Goal: Task Accomplishment & Management: Manage account settings

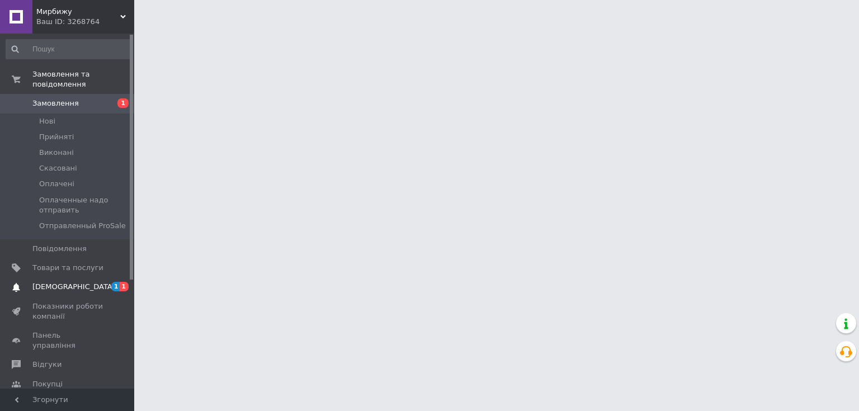
click at [105, 282] on span "1 1" at bounding box center [118, 287] width 31 height 10
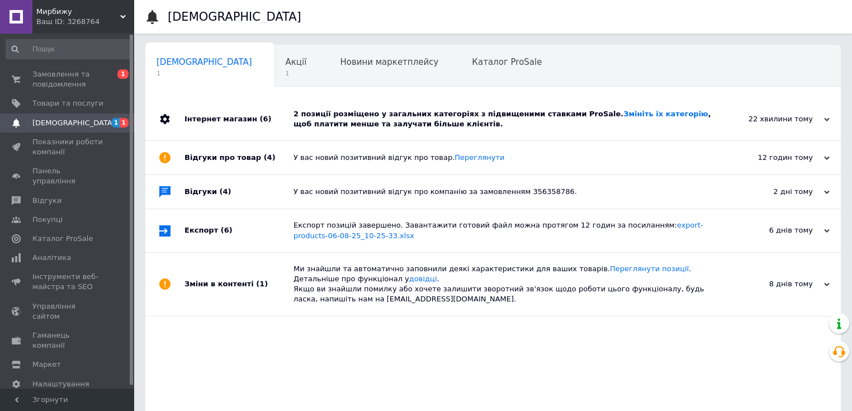
click at [537, 122] on div "2 позиції розміщено у загальних категоріях з підвищеними ставками ProSale. Змін…" at bounding box center [505, 119] width 424 height 20
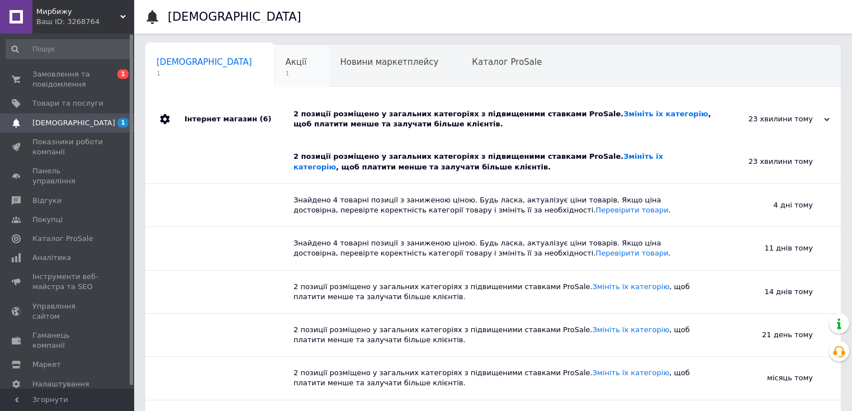
click at [286, 63] on span "Акції" at bounding box center [296, 62] width 21 height 10
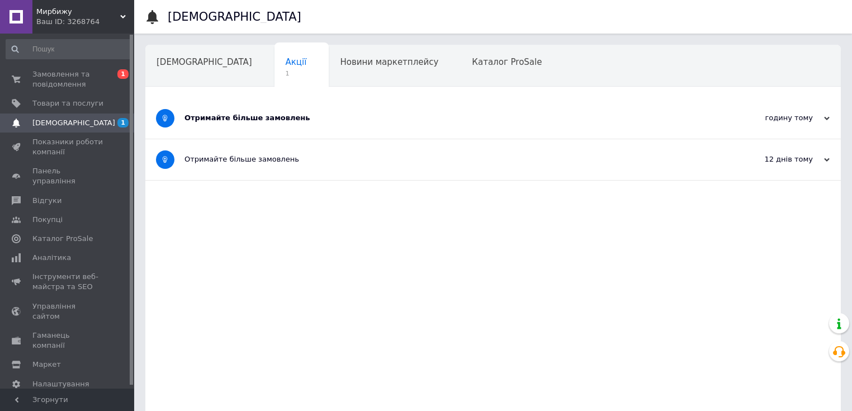
click at [184, 131] on div "Отримайте більше замовлень" at bounding box center [450, 118] width 533 height 41
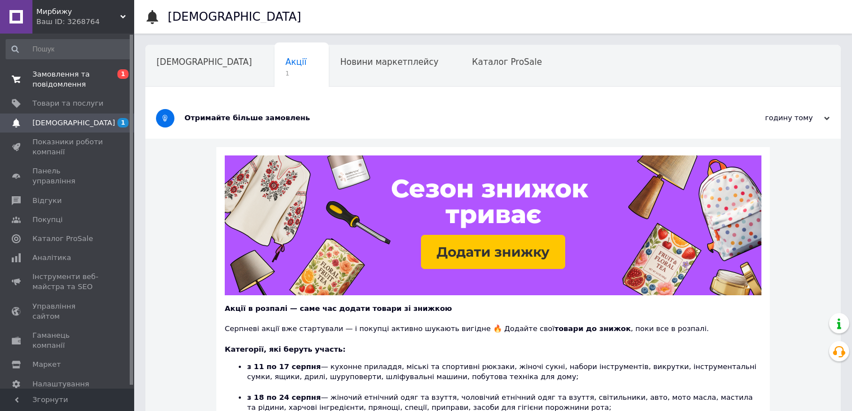
click at [107, 71] on span "0 1" at bounding box center [118, 79] width 31 height 20
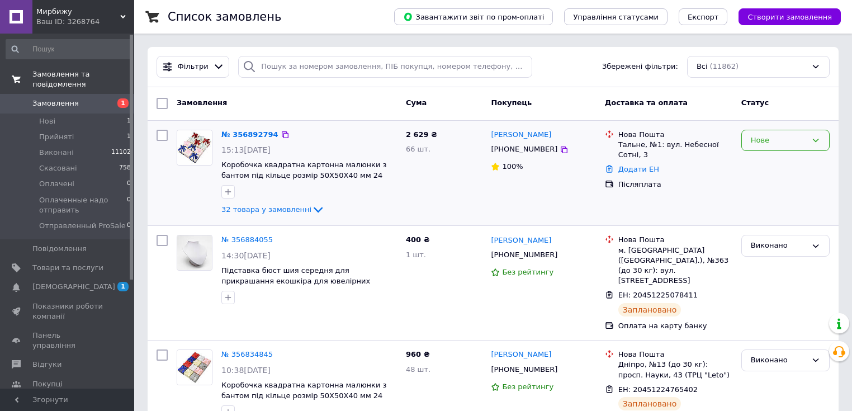
click at [787, 140] on div "Нове" at bounding box center [779, 141] width 56 height 12
click at [790, 164] on li "Прийнято" at bounding box center [785, 163] width 87 height 21
click at [561, 150] on icon at bounding box center [564, 149] width 7 height 7
click at [183, 191] on div at bounding box center [194, 173] width 45 height 96
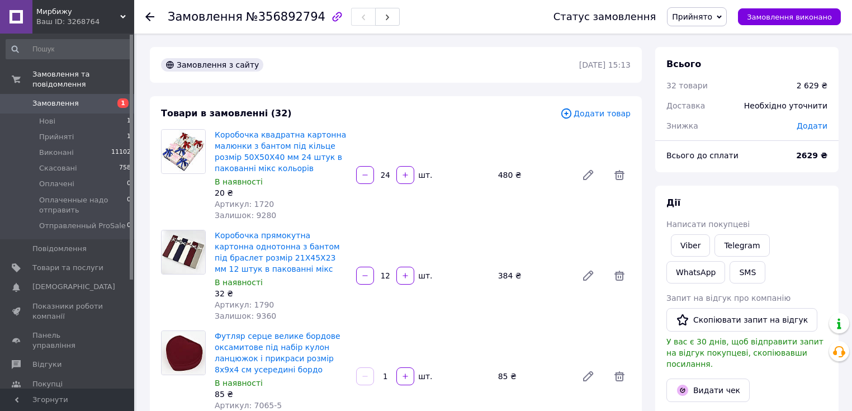
click at [811, 127] on span "Додати" at bounding box center [812, 125] width 31 height 9
click at [793, 161] on div "₴" at bounding box center [796, 171] width 46 height 22
click at [793, 217] on li "%" at bounding box center [795, 216] width 45 height 21
click at [736, 178] on input "text" at bounding box center [735, 171] width 66 height 22
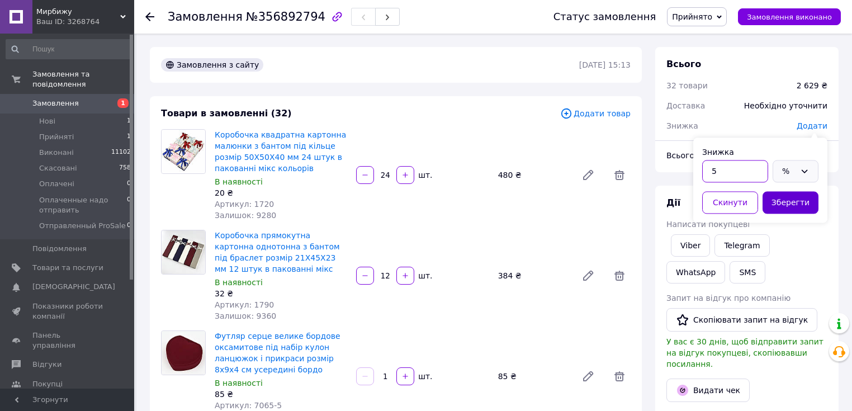
type input "5"
click at [783, 200] on button "Зберегти" at bounding box center [791, 202] width 56 height 22
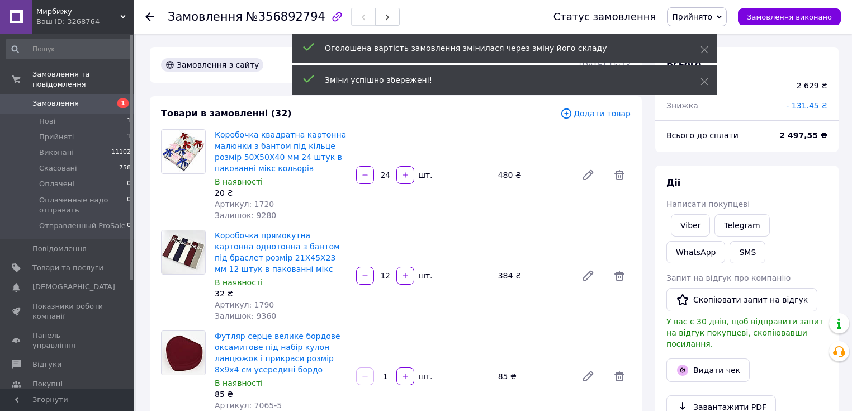
scroll to position [224, 0]
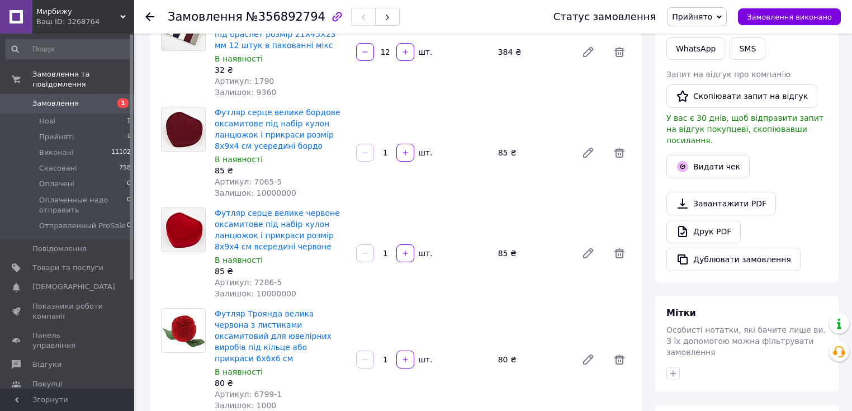
click at [181, 177] on div at bounding box center [184, 153] width 54 height 92
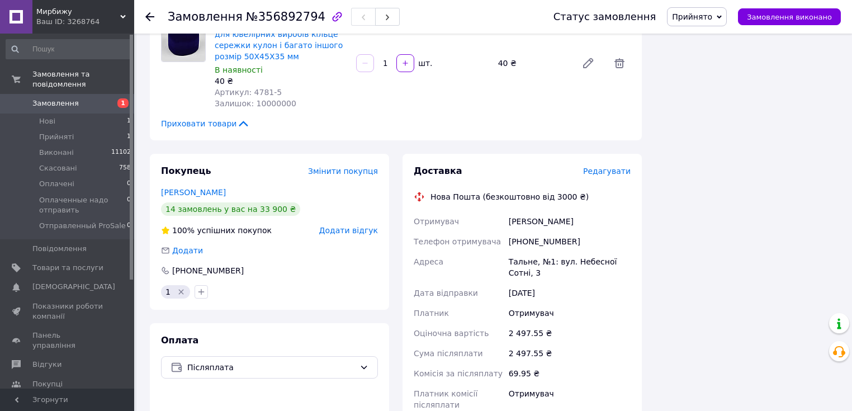
scroll to position [3488, 0]
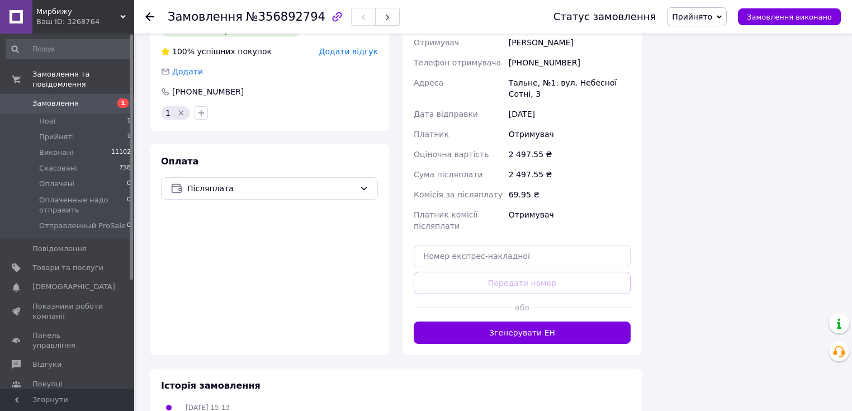
click at [60, 17] on div "Ваш ID: 3268764" at bounding box center [85, 22] width 98 height 10
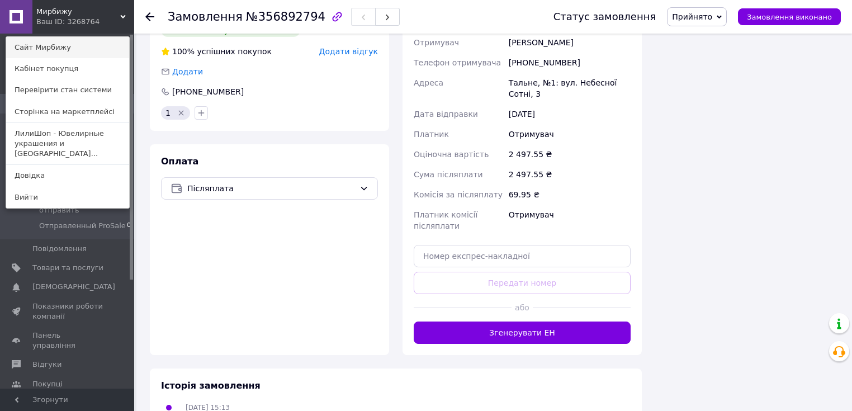
click at [65, 51] on link "Сайт Мирбижу" at bounding box center [67, 47] width 123 height 21
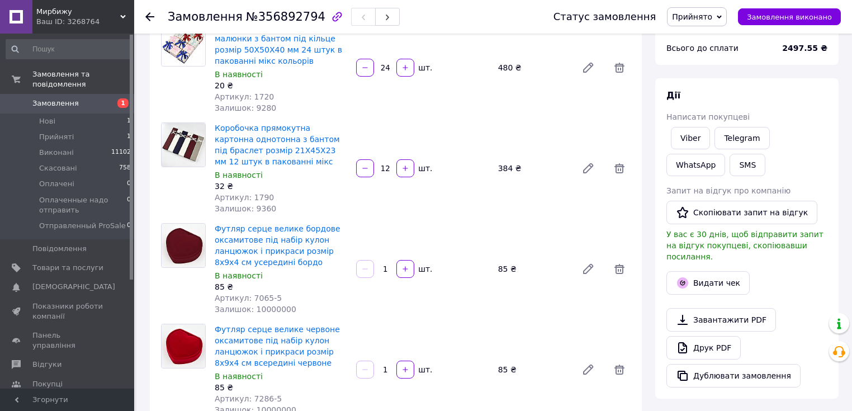
scroll to position [242, 0]
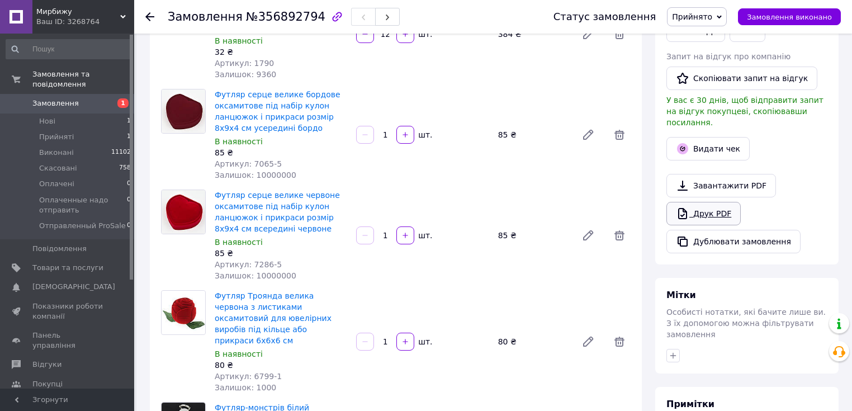
click at [722, 202] on link "Друк PDF" at bounding box center [703, 213] width 74 height 23
drag, startPoint x: 16, startPoint y: 17, endPoint x: 21, endPoint y: 20, distance: 5.8
click at [16, 17] on link at bounding box center [16, 17] width 32 height 34
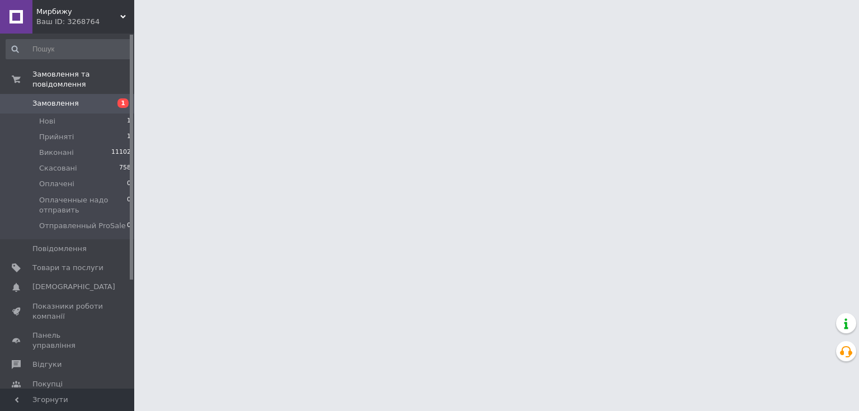
click at [77, 19] on div "Ваш ID: 3268764" at bounding box center [85, 22] width 98 height 10
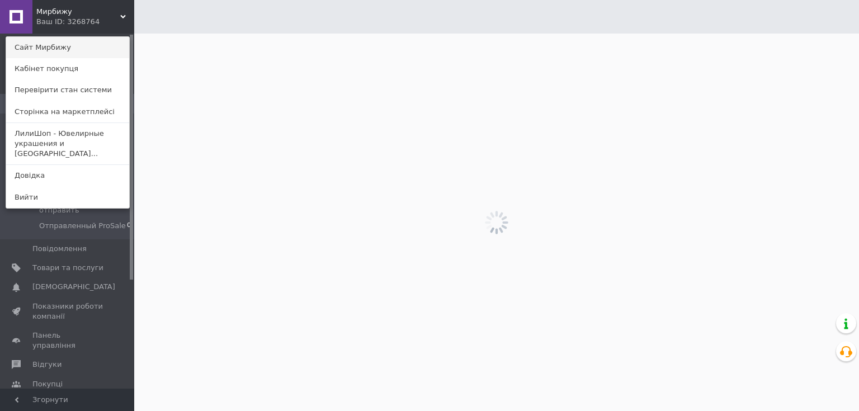
click at [82, 49] on link "Сайт Мирбижу" at bounding box center [67, 47] width 123 height 21
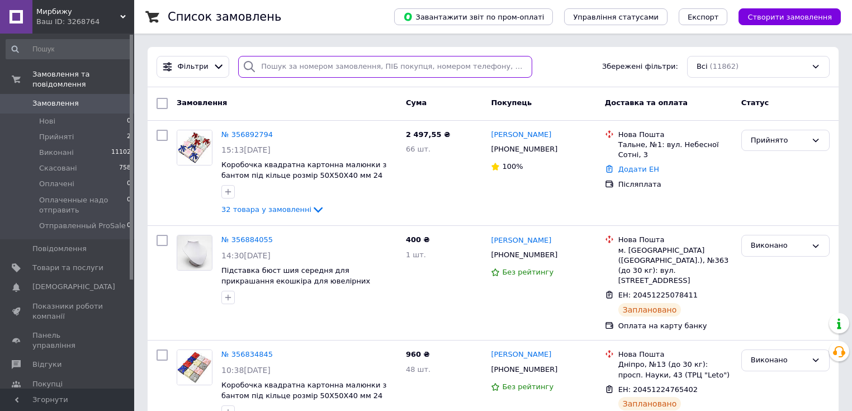
click at [264, 71] on input "search" at bounding box center [385, 67] width 294 height 22
paste input "+380 (68) 055-82-52"
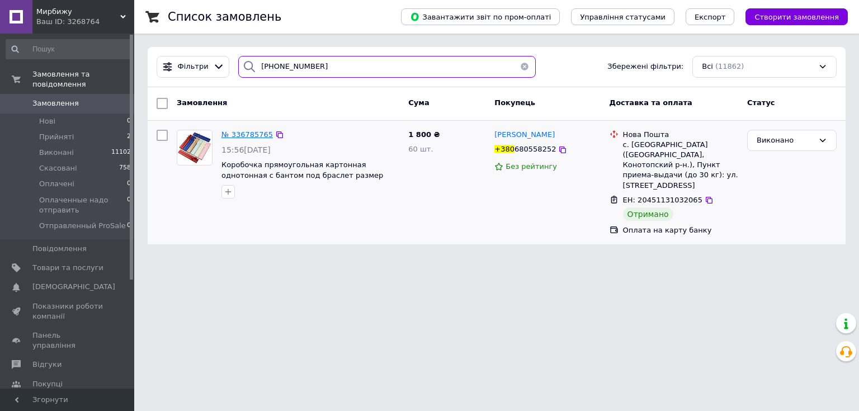
type input "+380 (68) 055-82-52"
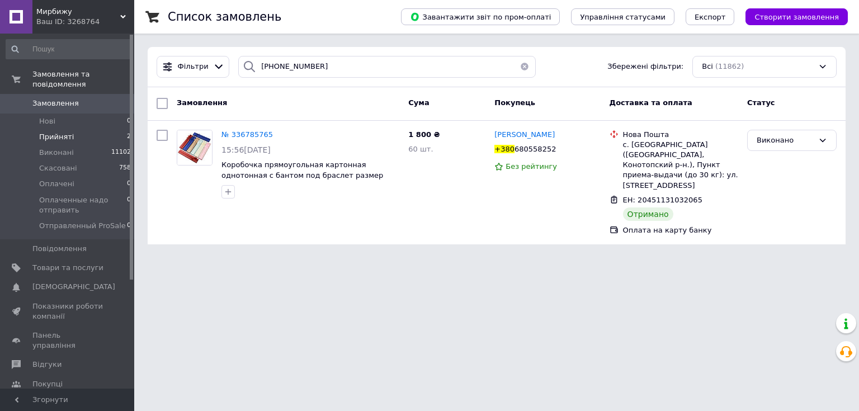
click at [111, 131] on li "Прийняті 2" at bounding box center [69, 137] width 138 height 16
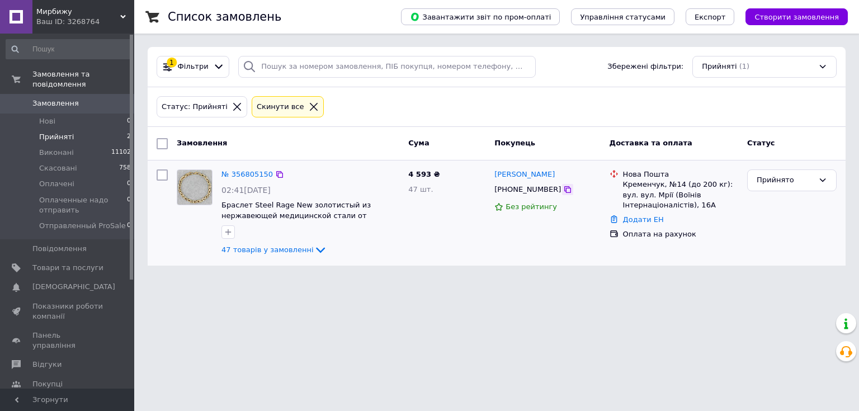
click at [562, 195] on div at bounding box center [567, 189] width 11 height 11
click at [563, 190] on icon at bounding box center [567, 189] width 9 height 9
click at [197, 279] on html "Мирбижу Ваш ID: 3268764 Сайт Мирбижу Кабінет покупця Перевірити стан системи Ст…" at bounding box center [429, 139] width 859 height 279
click at [108, 129] on li "Прийняті 2" at bounding box center [69, 137] width 138 height 16
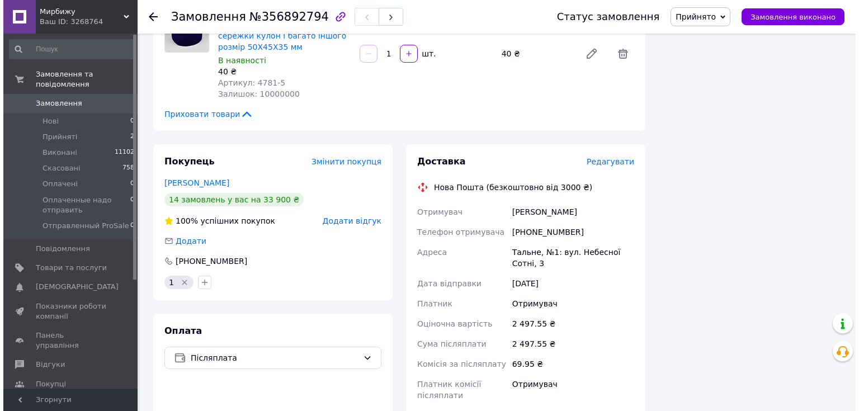
scroll to position [3274, 0]
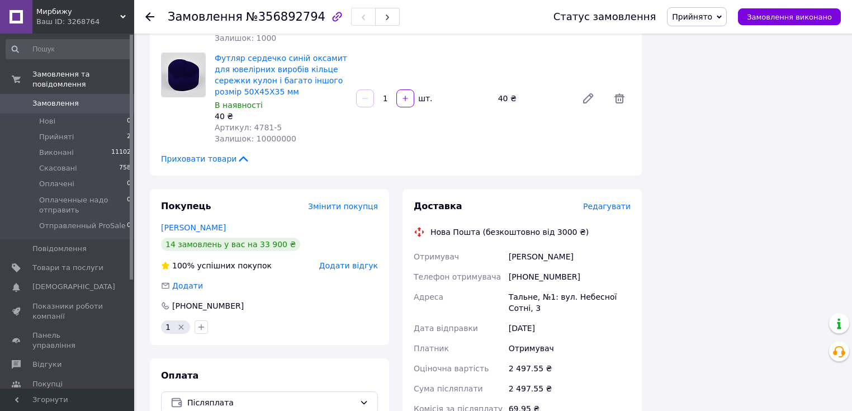
click at [621, 202] on span "Редагувати" at bounding box center [607, 206] width 48 height 9
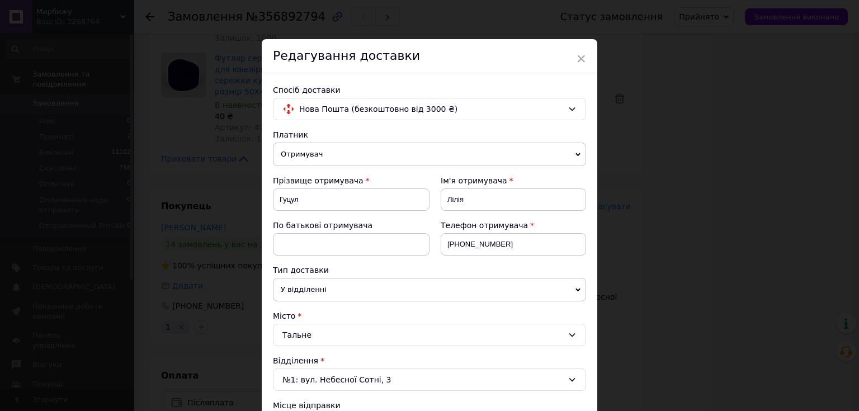
click at [311, 152] on span "Отримувач" at bounding box center [429, 154] width 313 height 23
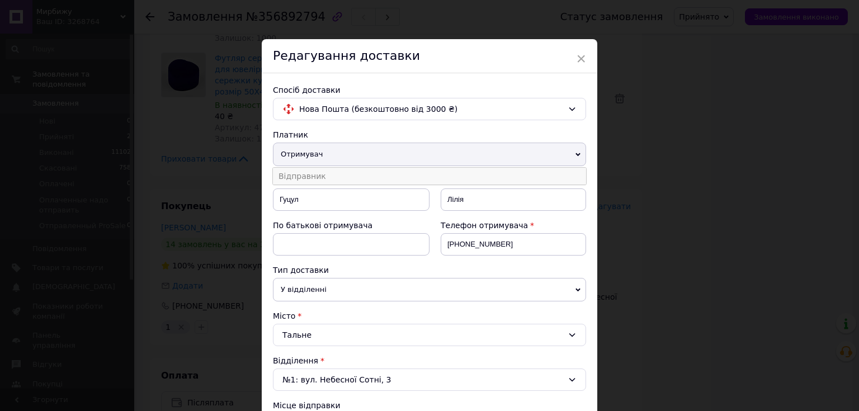
click at [320, 174] on li "Відправник" at bounding box center [429, 176] width 313 height 17
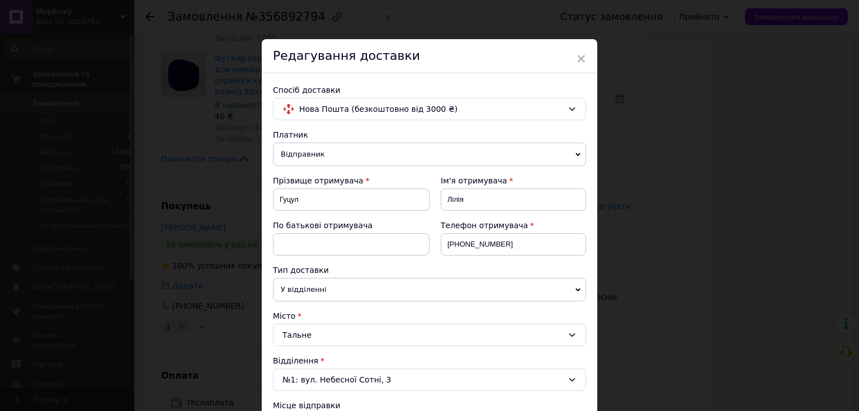
scroll to position [313, 0]
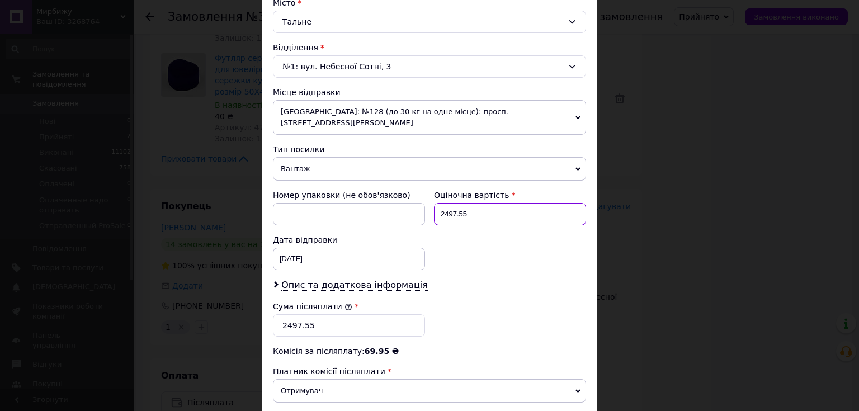
click at [473, 203] on input "2497.55" at bounding box center [510, 214] width 152 height 22
type input "2"
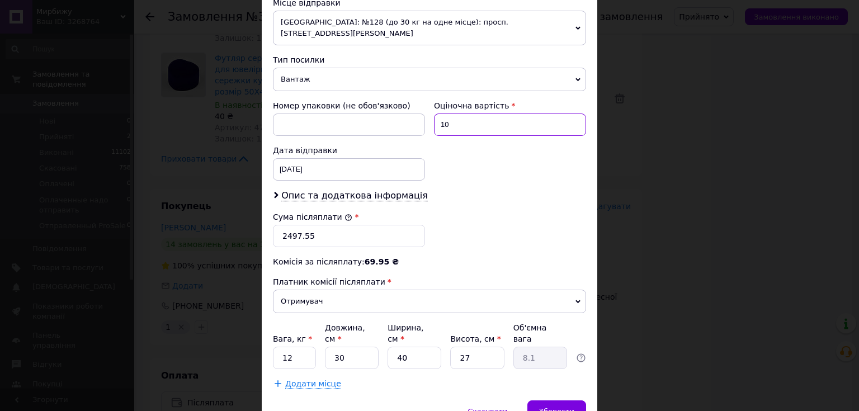
type input "10"
click at [447, 220] on div "Сума післяплати * 2497.55" at bounding box center [429, 229] width 322 height 45
click at [375, 190] on span "Опис та додаткова інформація" at bounding box center [354, 195] width 146 height 11
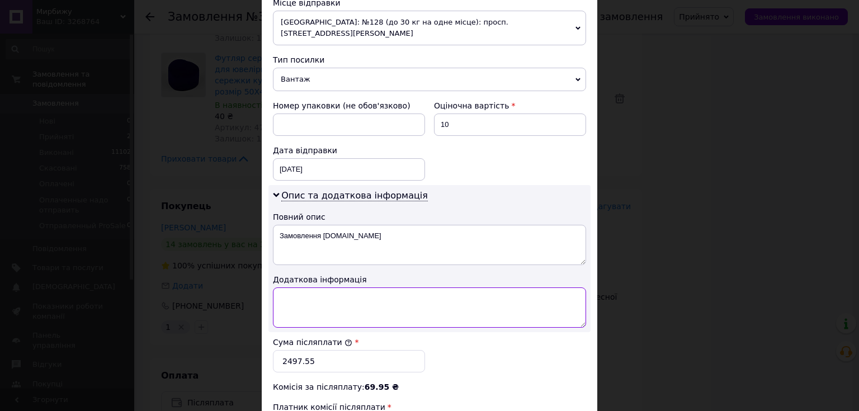
click at [349, 288] on textarea at bounding box center [429, 307] width 313 height 40
type textarea "8"
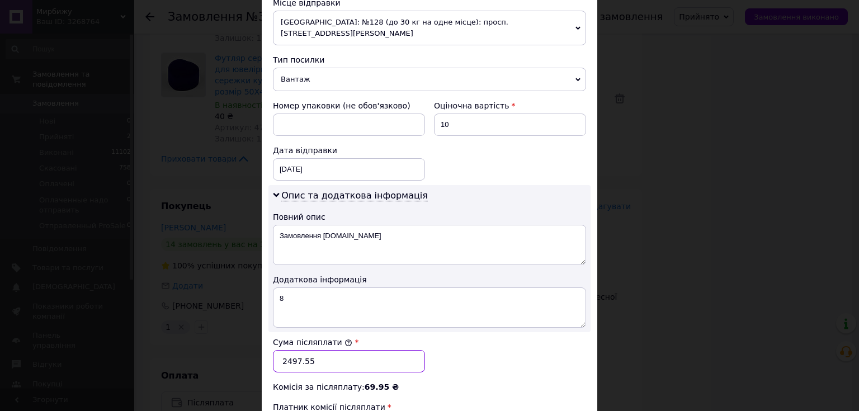
click at [317, 350] on input "2497.55" at bounding box center [349, 361] width 152 height 22
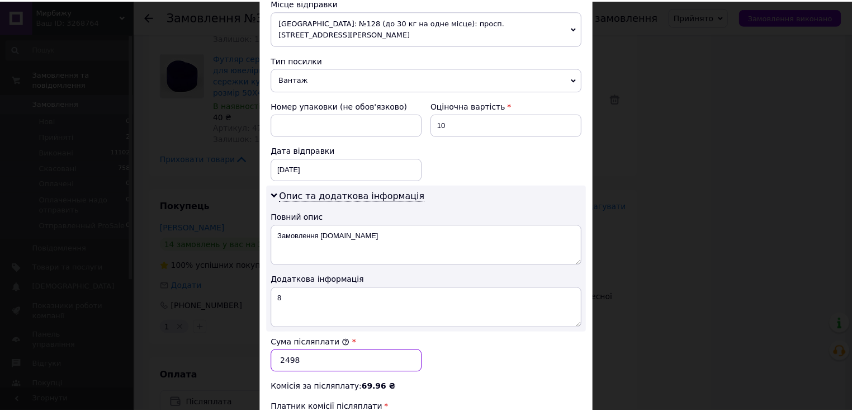
scroll to position [564, 0]
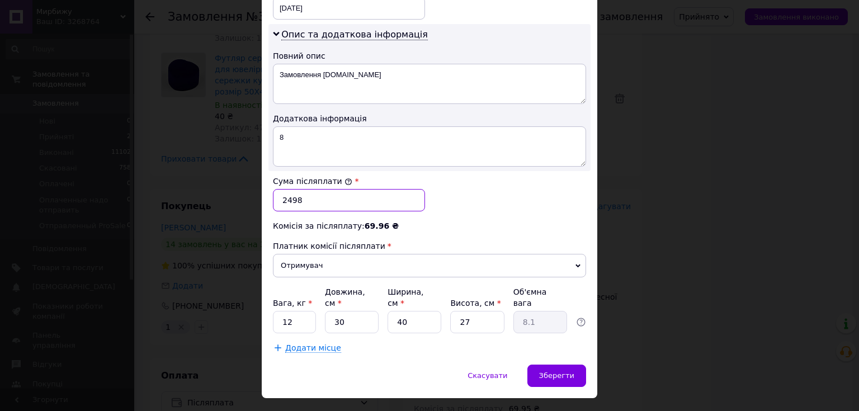
type input "2498"
type input "1"
click at [304, 311] on input "1" at bounding box center [294, 322] width 43 height 22
type input "5"
type input "3"
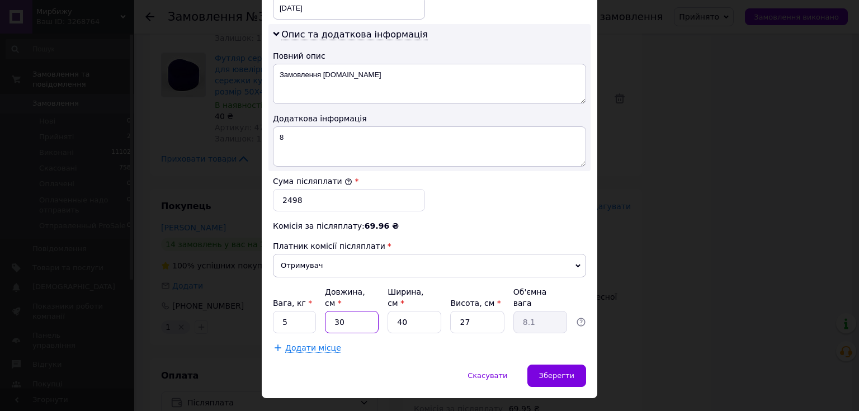
type input "0.81"
click at [360, 311] on input "3" at bounding box center [352, 322] width 54 height 22
type input "5"
type input "1.35"
type input "50"
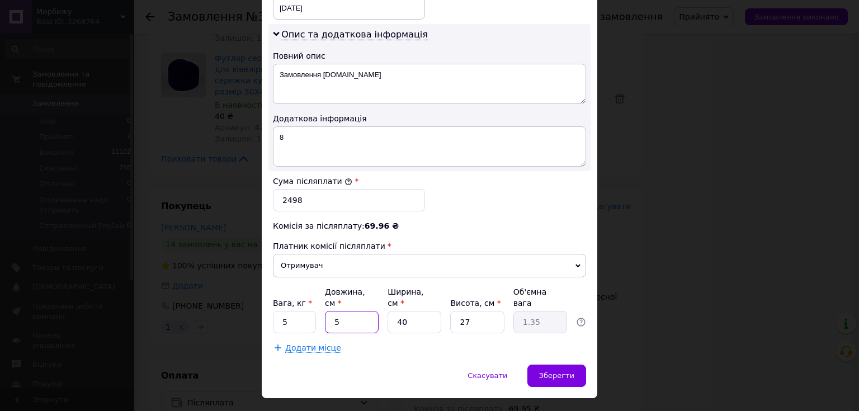
type input "13.5"
type input "50"
click at [423, 311] on input "40" at bounding box center [414, 322] width 54 height 22
type input "4"
type input "1.35"
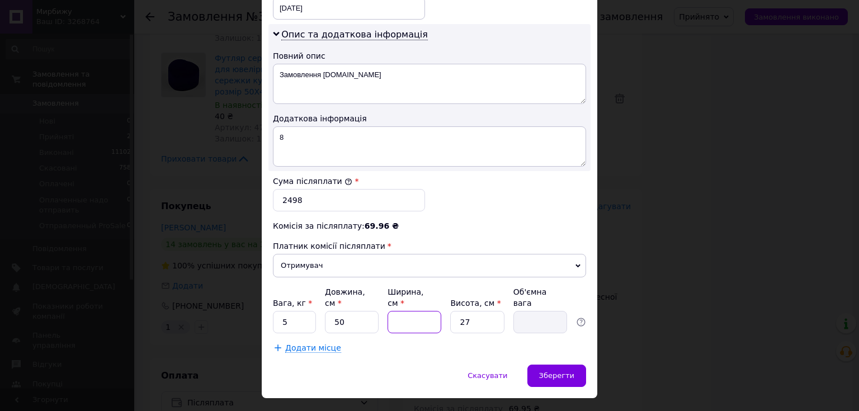
type input "2"
type input "0.68"
type input "20"
type input "6.75"
type input "20"
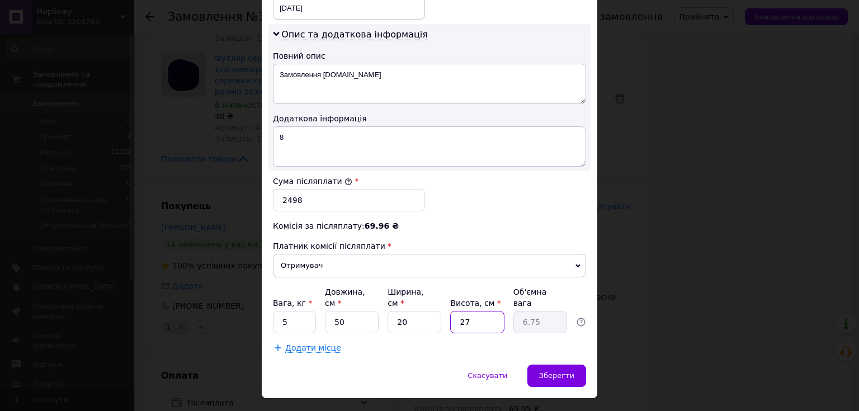
type input "2"
type input "0.5"
click at [477, 311] on input "2" at bounding box center [477, 322] width 54 height 22
type input "20"
type input "5"
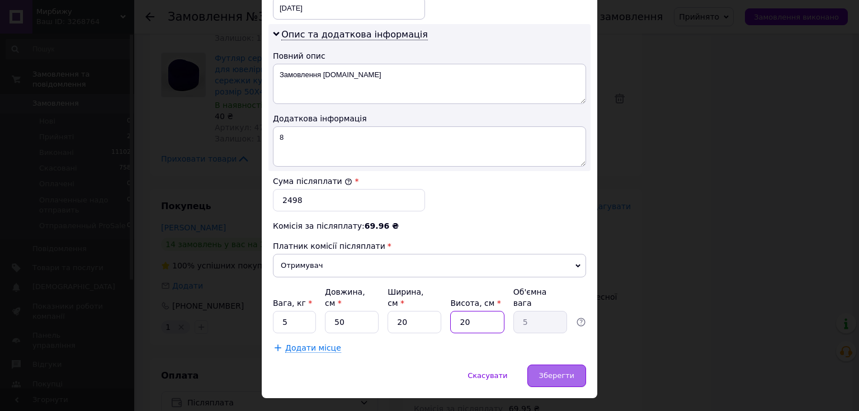
type input "20"
click at [572, 371] on span "Зберегти" at bounding box center [556, 375] width 35 height 8
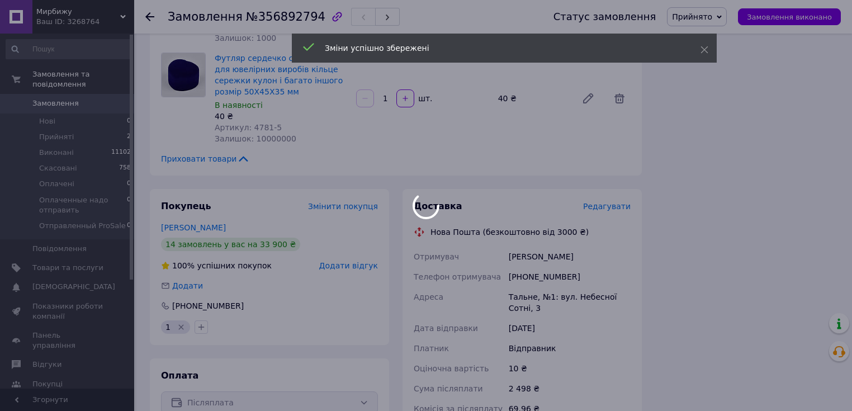
scroll to position [3408, 0]
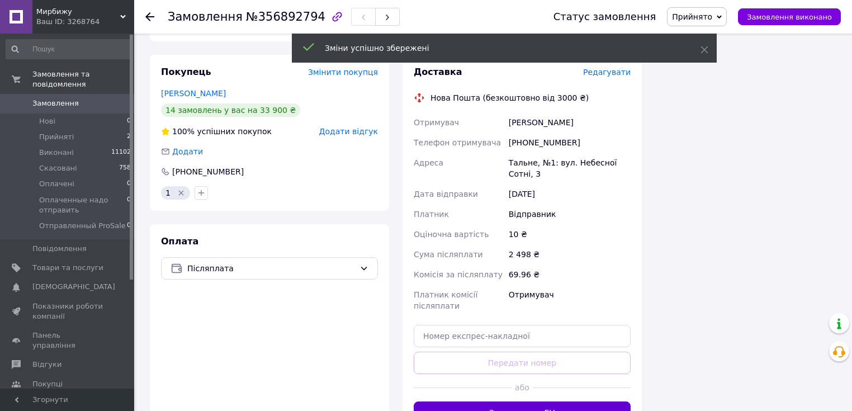
click at [560, 401] on button "Згенерувати ЕН" at bounding box center [522, 412] width 217 height 22
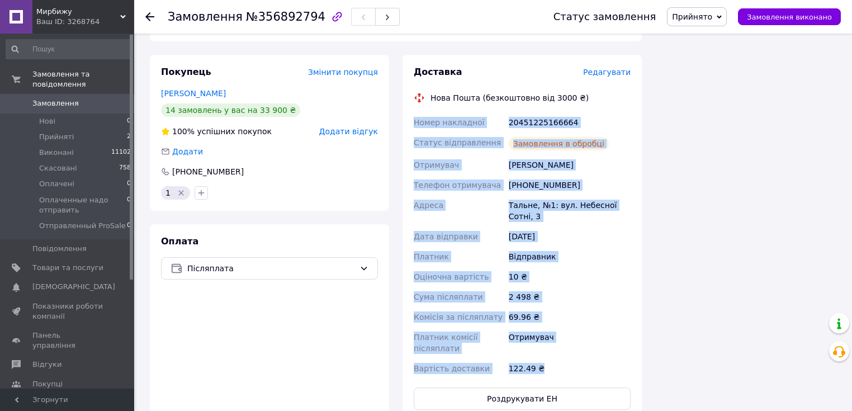
drag, startPoint x: 411, startPoint y: 150, endPoint x: 561, endPoint y: 277, distance: 196.7
click at [561, 277] on div "Доставка Редагувати Нова Пошта (безкоштовно від 3000 ₴) Номер накладної 2045122…" at bounding box center [522, 238] width 239 height 366
copy div "Номер накладної 20451225166664 Статус відправлення Замовлення в обробці Отримув…"
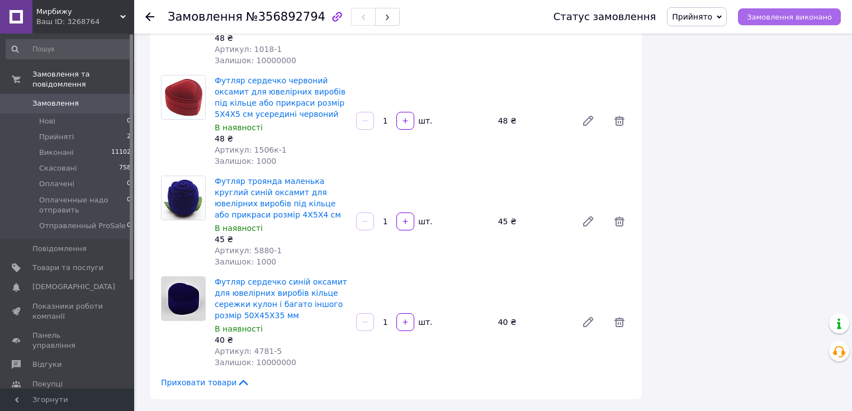
click at [816, 16] on span "Замовлення виконано" at bounding box center [789, 17] width 85 height 8
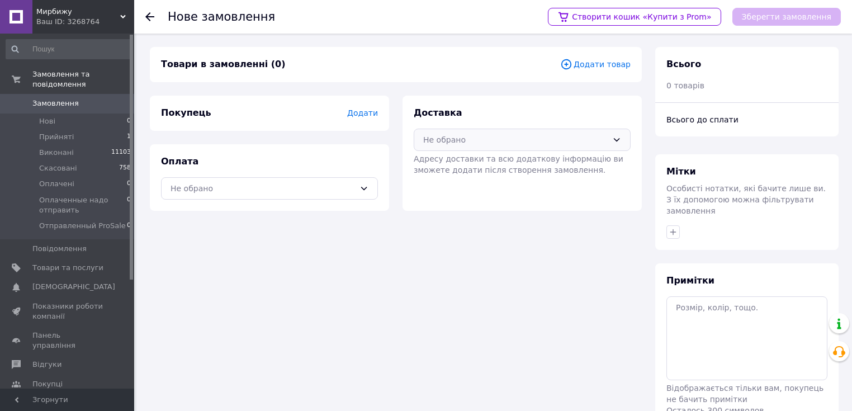
click at [505, 137] on div "Не обрано" at bounding box center [515, 140] width 184 height 12
click at [494, 162] on span "Нова Пошта (безкоштовно від 3000 ₴)" at bounding box center [530, 163] width 181 height 11
click at [321, 203] on div "Оплата Не обрано" at bounding box center [269, 177] width 239 height 67
drag, startPoint x: 319, startPoint y: 188, endPoint x: 316, endPoint y: 200, distance: 12.1
click at [319, 187] on div "Не обрано" at bounding box center [263, 188] width 184 height 12
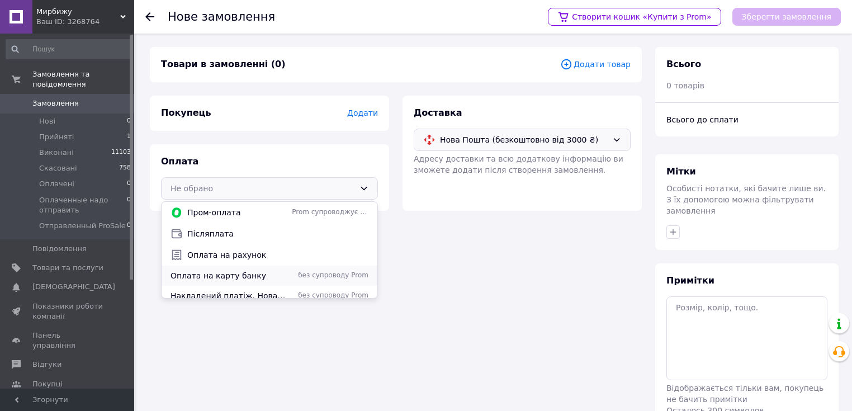
click at [274, 271] on span "Оплата на карту банку" at bounding box center [229, 275] width 117 height 11
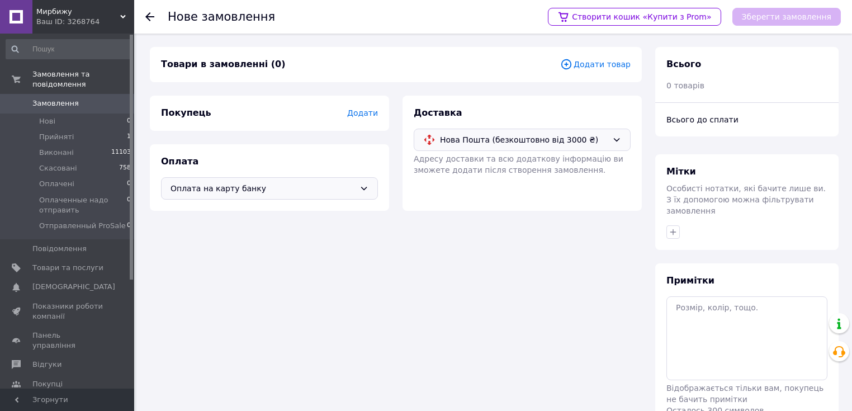
click at [359, 113] on span "Додати" at bounding box center [362, 112] width 31 height 9
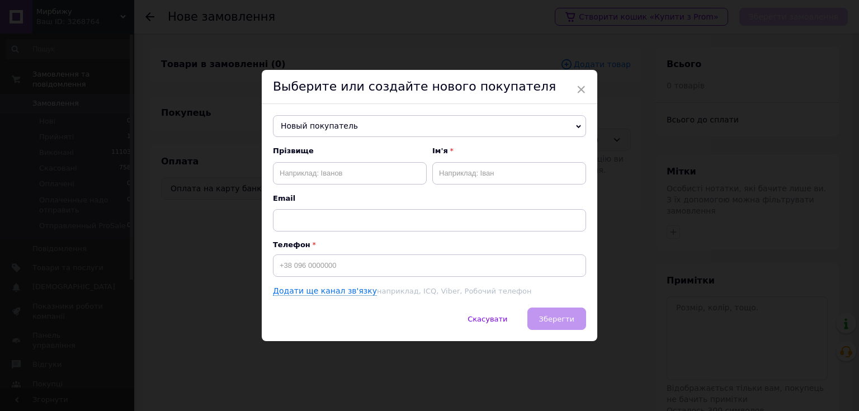
click at [349, 135] on span "Новый покупатель" at bounding box center [429, 126] width 313 height 22
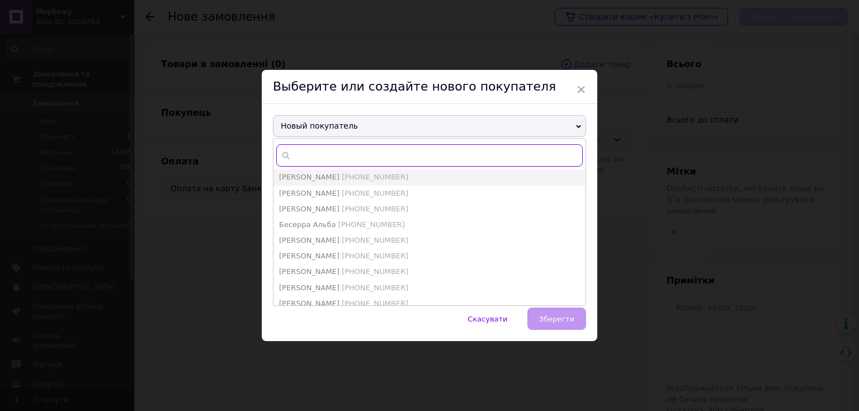
click at [338, 160] on input "text" at bounding box center [429, 155] width 306 height 22
paste input "+380 (68) 055-82-52"
click at [315, 159] on input "+380 (68) 055-82-52" at bounding box center [429, 155] width 306 height 22
click at [321, 159] on input "+38068) 055-82-52" at bounding box center [429, 155] width 306 height 22
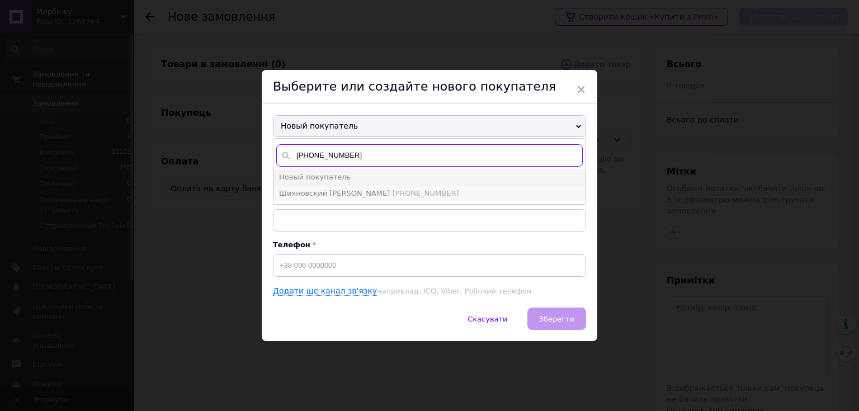
type input "+3806 055-82-52"
click at [327, 189] on span "Шияновский Алексей" at bounding box center [334, 193] width 111 height 8
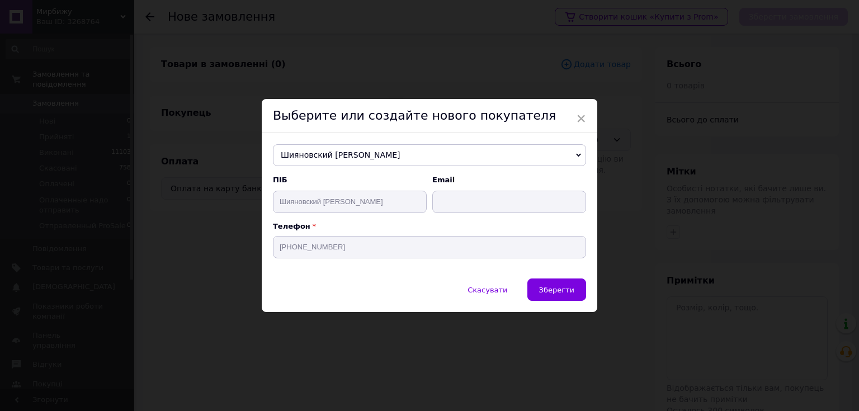
type input "Шияновский Алексей"
type input "+380680558252"
click at [571, 286] on span "Зберегти" at bounding box center [556, 290] width 35 height 8
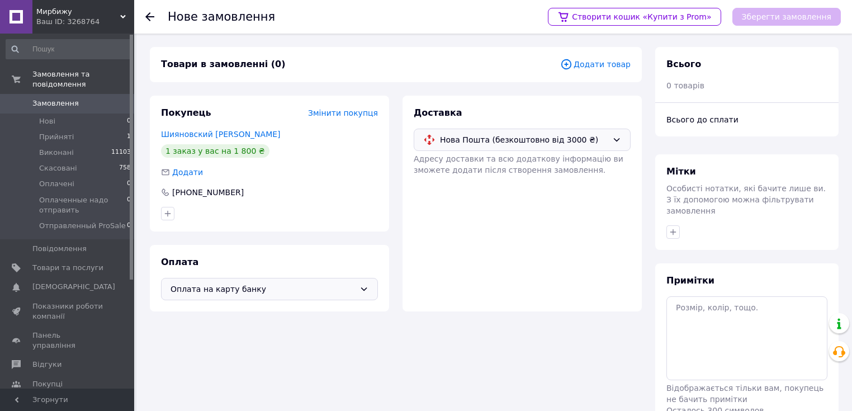
click at [599, 65] on span "Додати товар" at bounding box center [595, 64] width 70 height 12
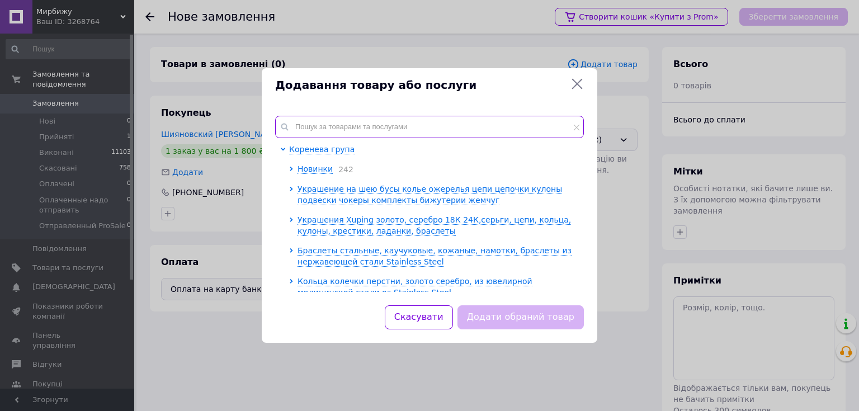
click at [327, 131] on input "text" at bounding box center [429, 127] width 309 height 22
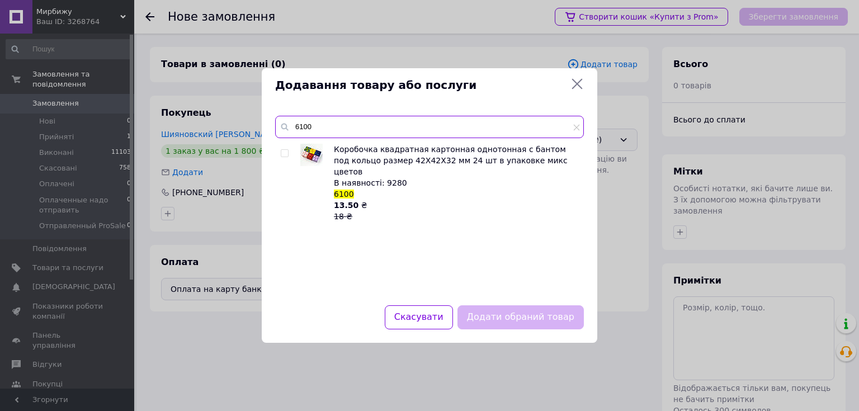
type input "6100"
click at [284, 152] on input "checkbox" at bounding box center [284, 153] width 7 height 7
checkbox input "true"
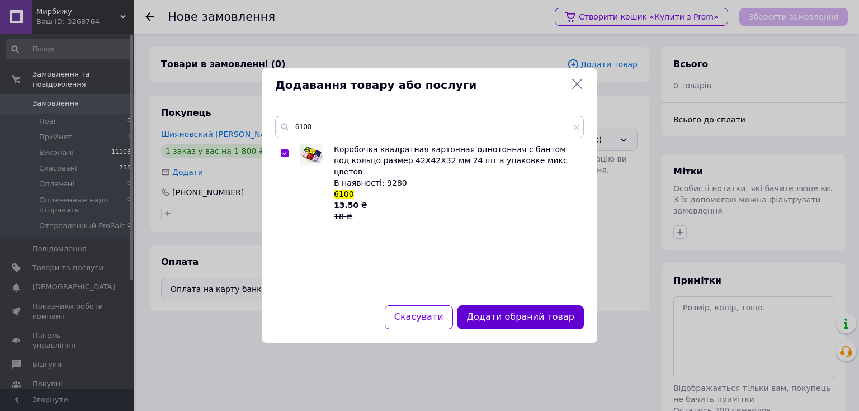
click at [506, 320] on button "Додати обраний товар" at bounding box center [520, 317] width 126 height 24
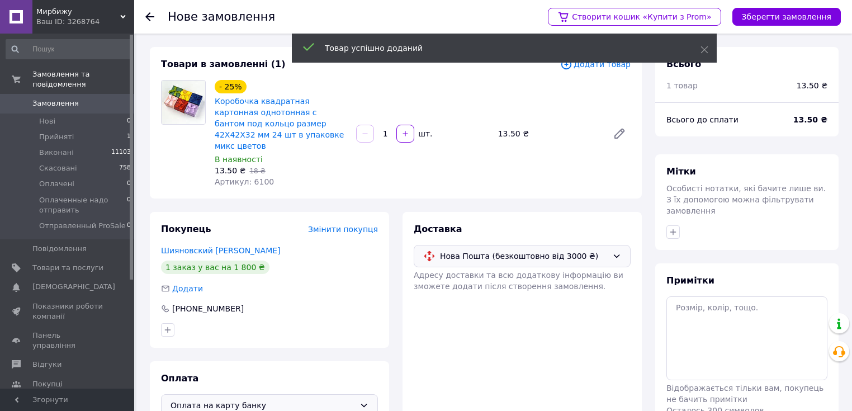
click at [389, 131] on input "1" at bounding box center [385, 134] width 18 height 8
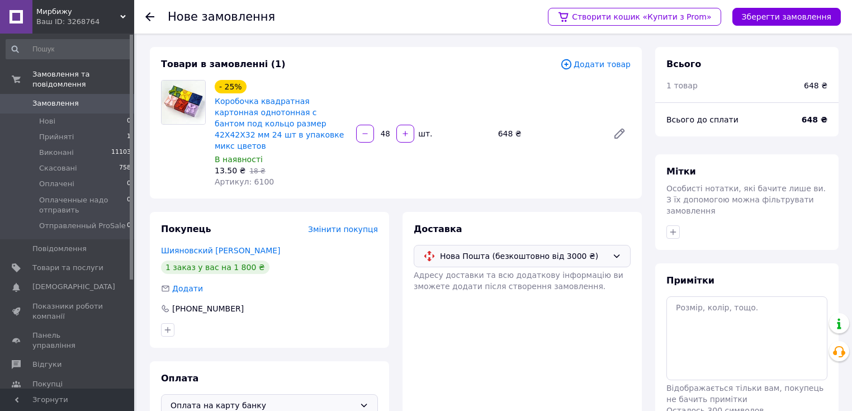
type input "48"
click at [525, 164] on div "- 25% Коробочка квадратная картонная однотонная с бантом под кольцо размер 42Х4…" at bounding box center [422, 134] width 425 height 112
click at [823, 20] on button "Зберегти замовлення" at bounding box center [786, 17] width 108 height 18
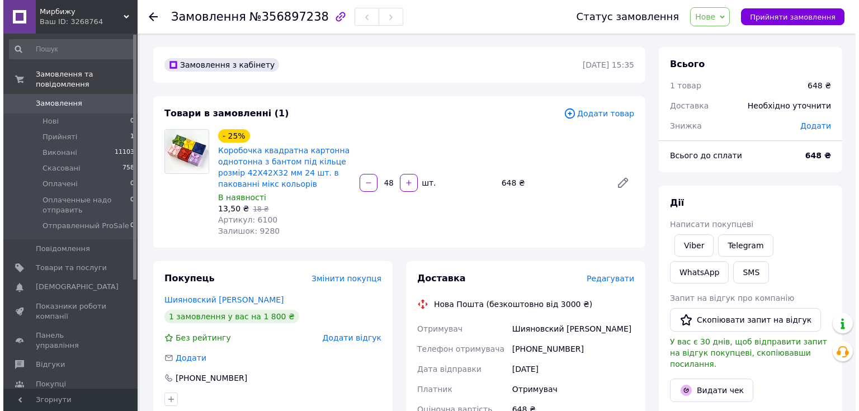
scroll to position [89, 0]
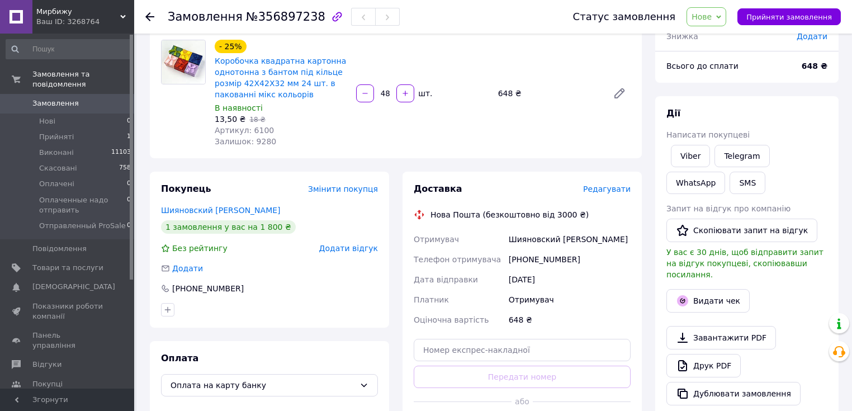
click at [617, 190] on span "Редагувати" at bounding box center [607, 188] width 48 height 9
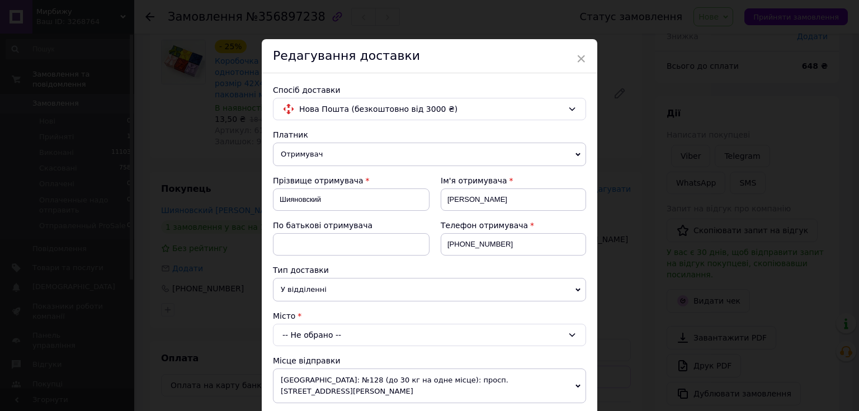
scroll to position [134, 0]
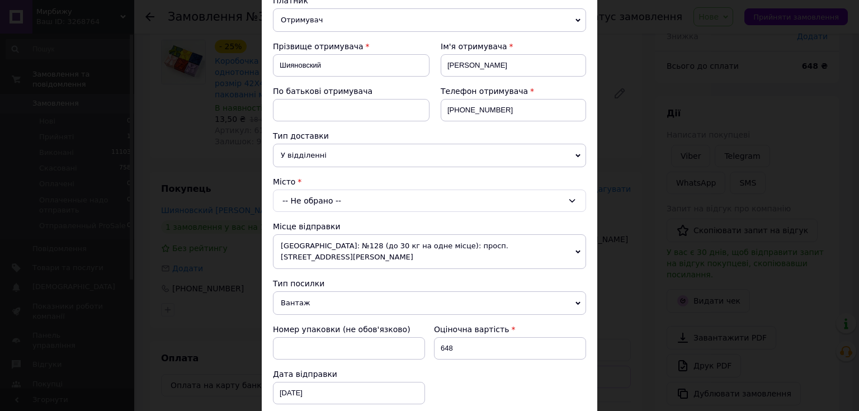
click at [320, 203] on div "-- Не обрано --" at bounding box center [429, 201] width 313 height 22
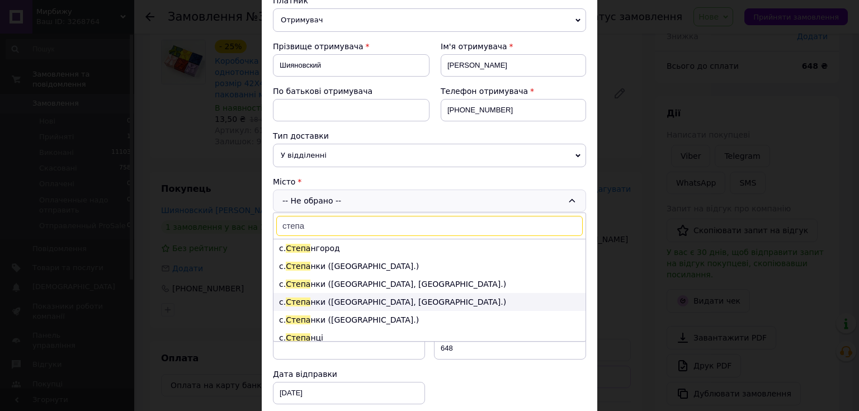
scroll to position [45, 0]
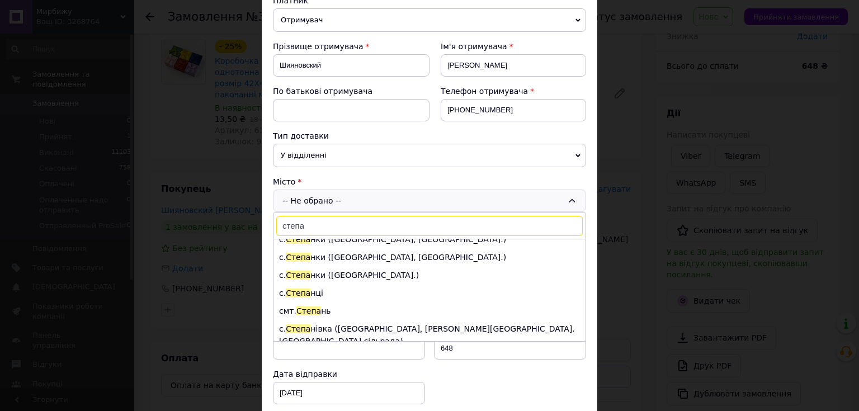
type input "степа"
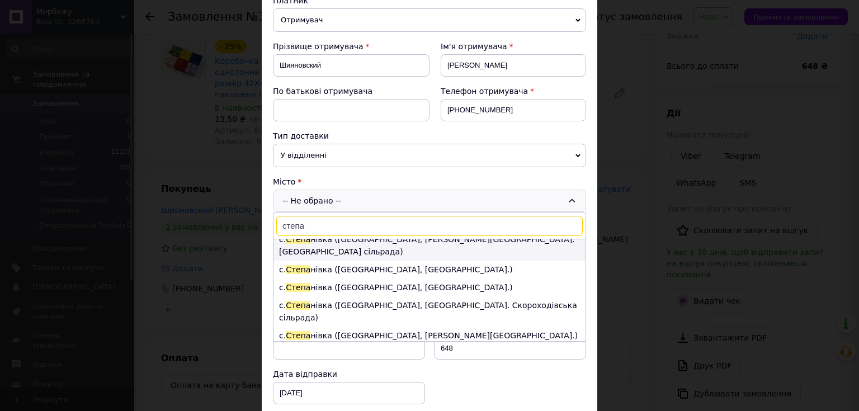
scroll to position [179, 0]
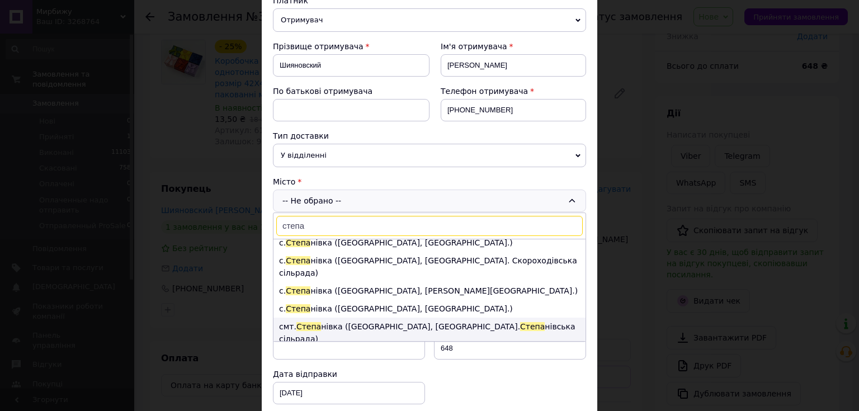
click at [344, 318] on li "смт. Степа нівка (Сумська обл., Сумський р-н. Степа нівська сільрада)" at bounding box center [429, 333] width 312 height 30
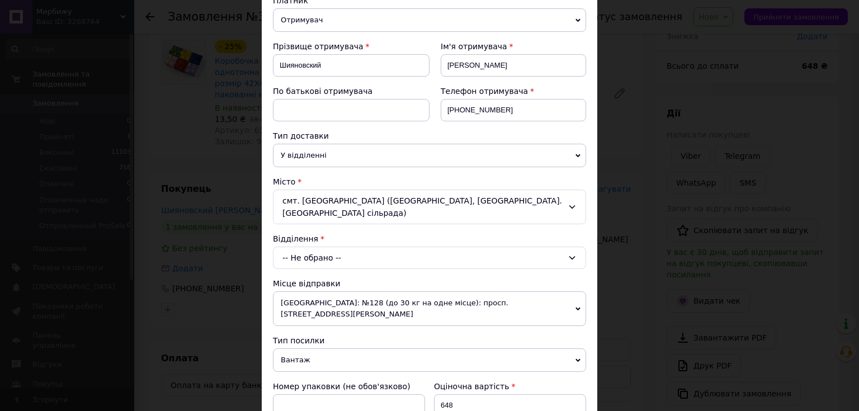
click at [335, 247] on div "-- Не обрано --" at bounding box center [429, 258] width 313 height 22
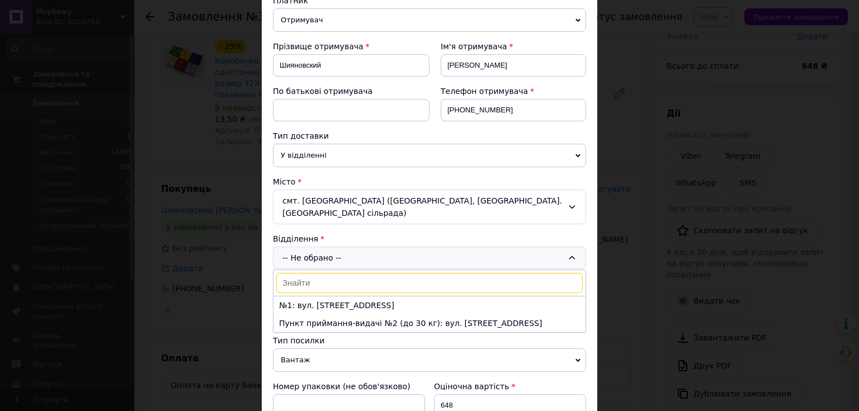
click at [317, 247] on div "-- Не обрано -- №1: вул. Центральна, 7 а Пункт приймання-видачі №2 (до 30 кг): …" at bounding box center [429, 258] width 313 height 22
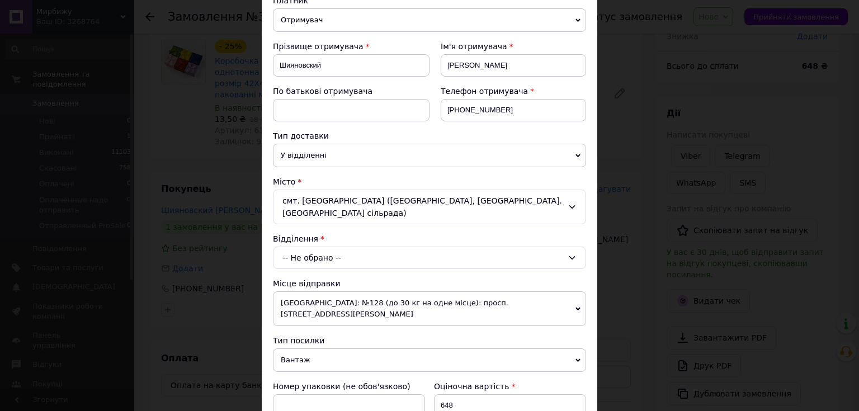
click at [334, 154] on span "У відділенні" at bounding box center [429, 155] width 313 height 23
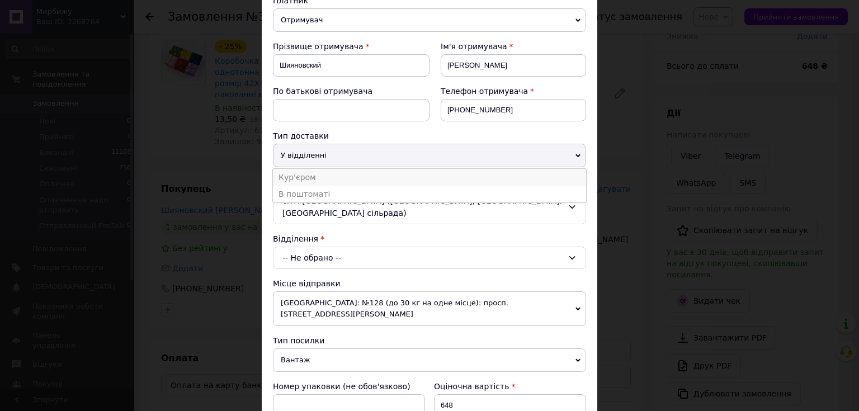
click at [317, 179] on li "Кур'єром" at bounding box center [429, 177] width 313 height 17
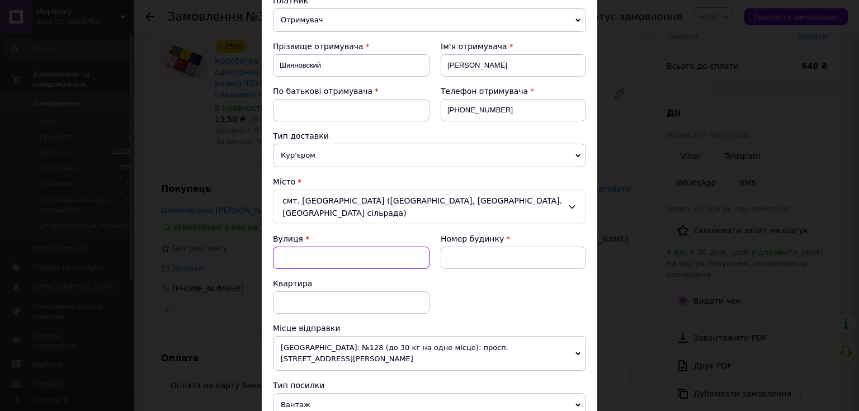
click at [351, 250] on input "Вулиця" at bounding box center [351, 258] width 157 height 22
click at [311, 271] on div "вул. Центральна" at bounding box center [350, 281] width 155 height 20
type input "вул. Центральна"
click at [485, 247] on input at bounding box center [513, 258] width 145 height 22
type input "7а"
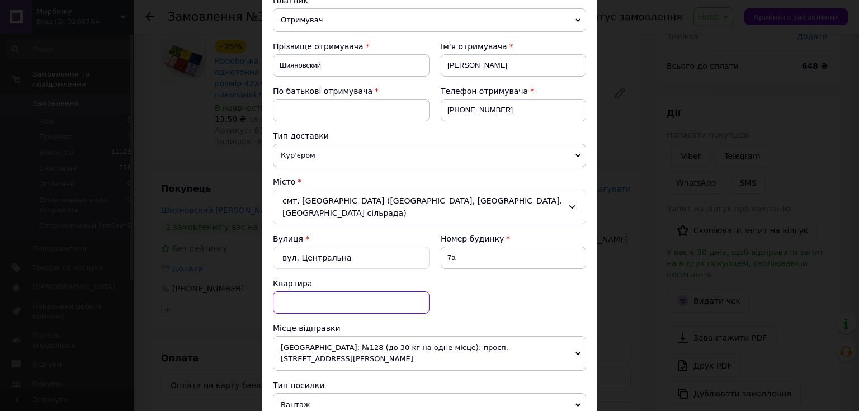
click at [376, 295] on input at bounding box center [351, 302] width 157 height 22
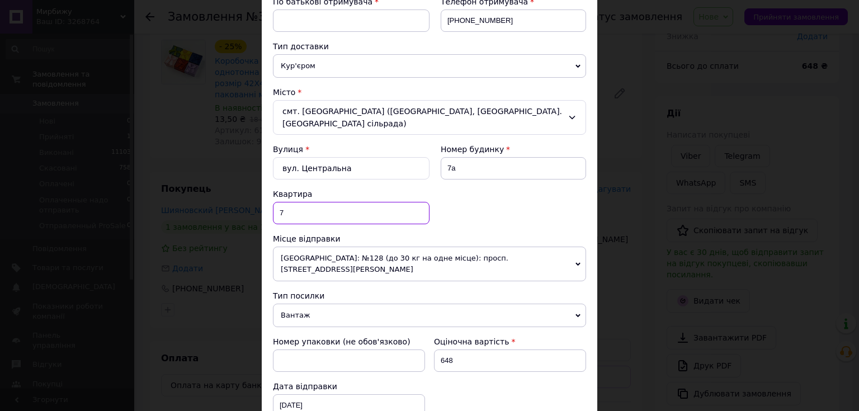
type input "7"
click at [498, 349] on input "648" at bounding box center [510, 360] width 152 height 22
type input "6"
type input "10"
click at [489, 380] on div "Номер упаковки (не обов'язково) Оціночна вартість 10 Дата відправки 12.08.2025 …" at bounding box center [429, 376] width 322 height 89
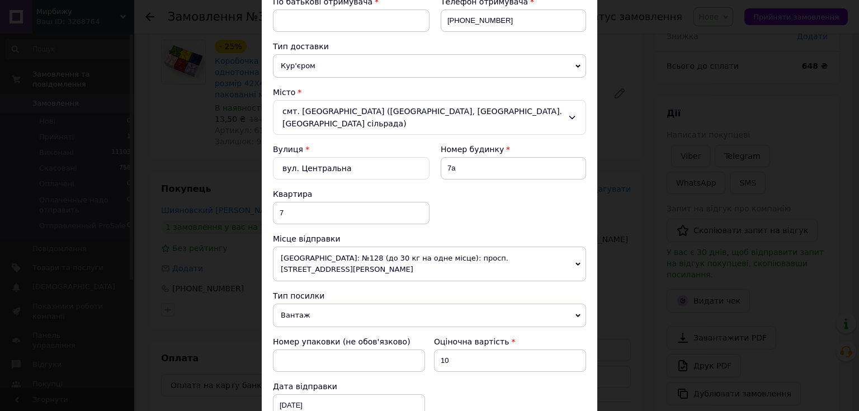
scroll to position [393, 0]
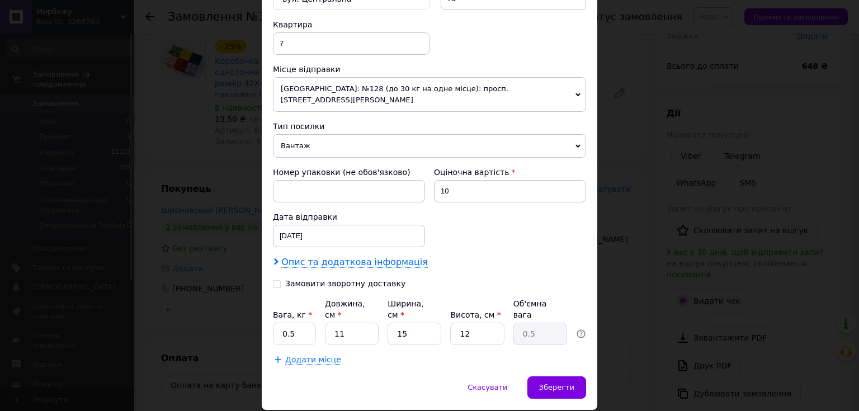
click at [351, 257] on span "Опис та додаткова інформація" at bounding box center [354, 262] width 146 height 11
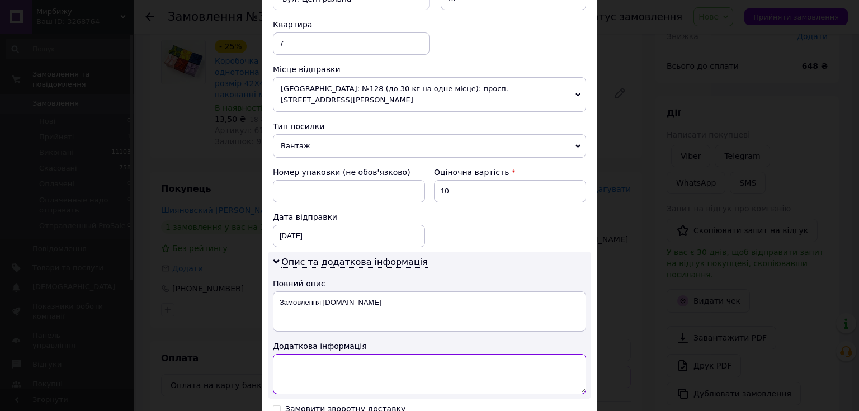
click at [351, 354] on textarea at bounding box center [429, 374] width 313 height 40
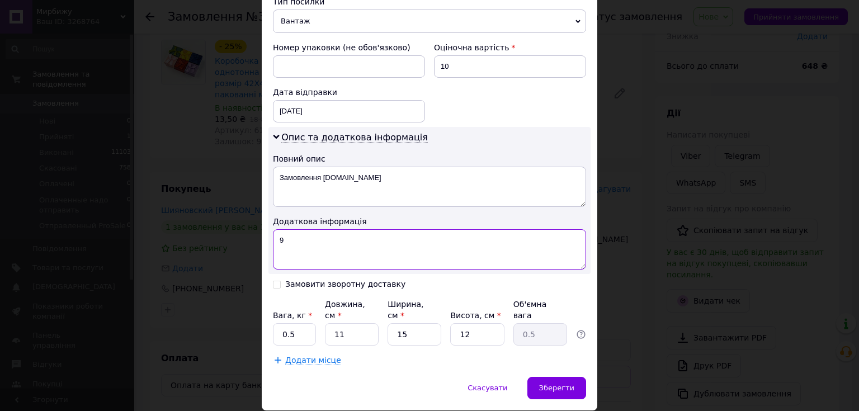
type textarea "9"
click at [301, 323] on input "0.5" at bounding box center [294, 334] width 43 height 22
type input "0"
type input "2"
click at [357, 323] on input "11" at bounding box center [352, 334] width 54 height 22
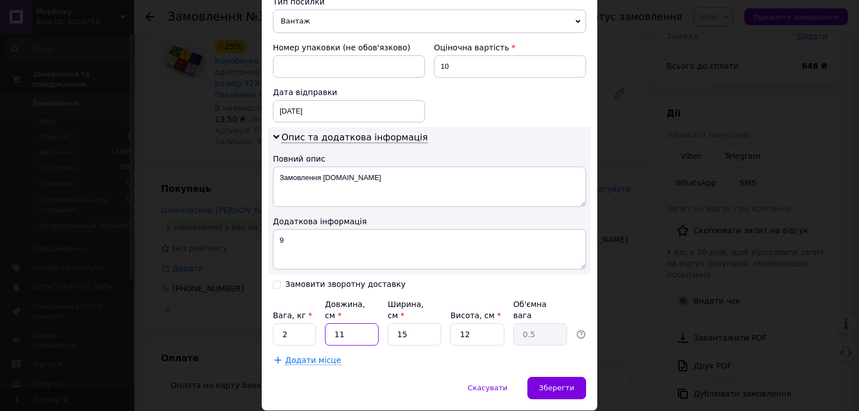
type input "1"
type input "0.1"
type input "2"
type input "0.1"
type input "20"
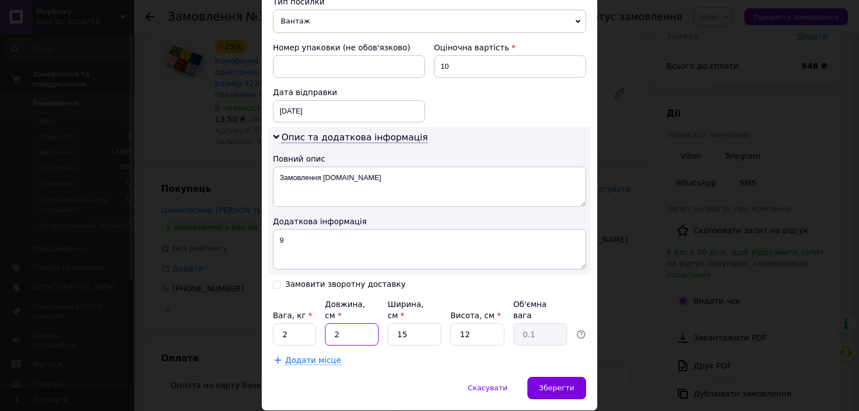
type input "0.9"
type input "20"
click at [408, 323] on input "15" at bounding box center [414, 334] width 54 height 22
type input "1"
type input "0.1"
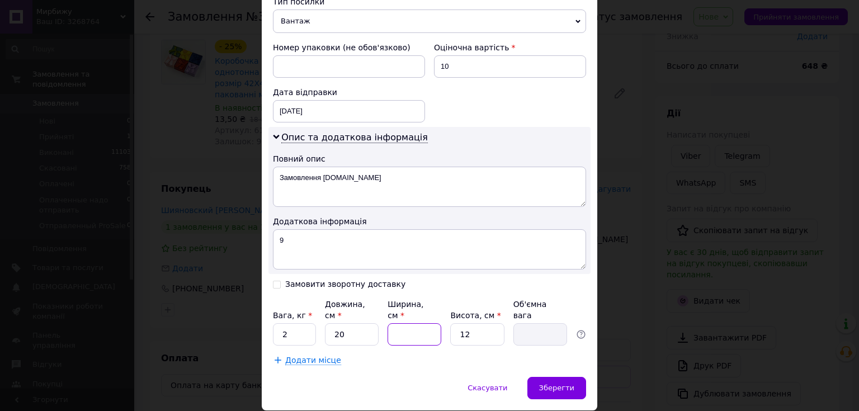
type input "2"
type input "0.12"
type input "20"
type input "1.2"
type input "20"
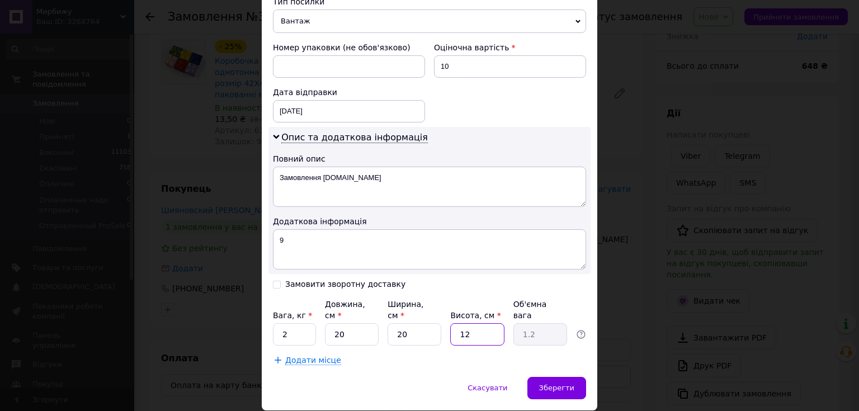
click at [456, 323] on input "12" at bounding box center [477, 334] width 54 height 22
click at [491, 323] on input "12" at bounding box center [477, 334] width 54 height 22
type input "1"
type input "0.1"
type input "2"
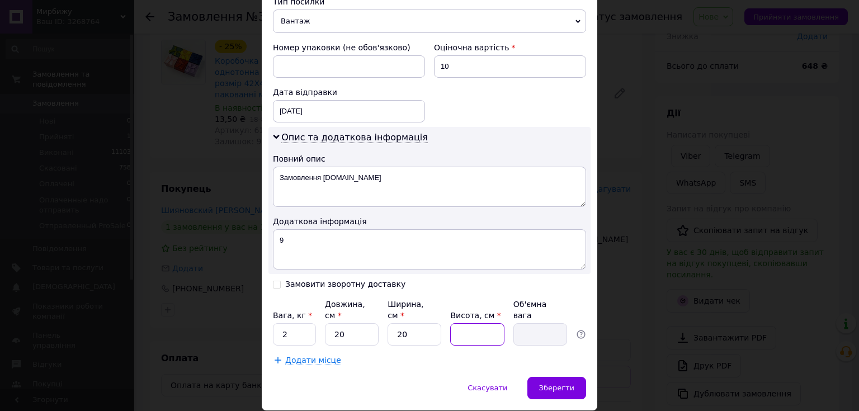
type input "0.2"
type input "20"
type input "2"
type input "20"
click at [550, 383] on span "Зберегти" at bounding box center [556, 387] width 35 height 8
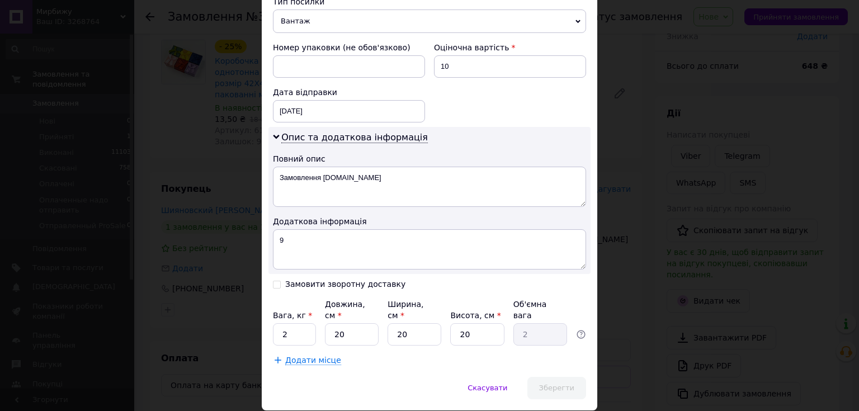
scroll to position [38, 0]
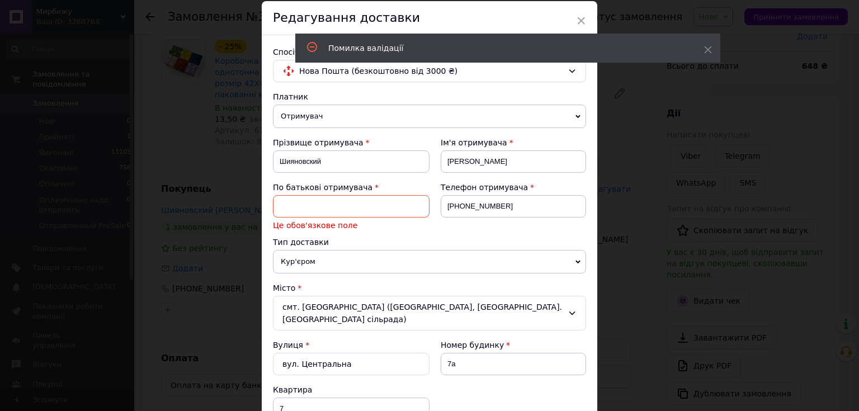
click at [352, 209] on input at bounding box center [351, 206] width 157 height 22
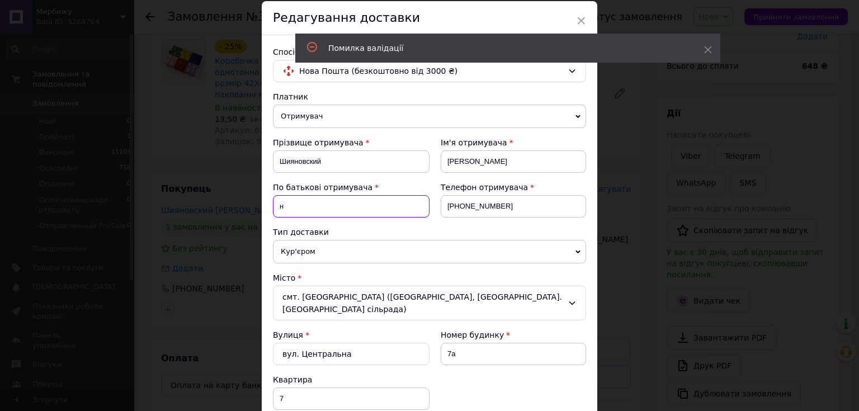
click at [353, 209] on input "н" at bounding box center [351, 206] width 157 height 22
type input "н"
click at [546, 272] on div "Місто" at bounding box center [429, 277] width 313 height 11
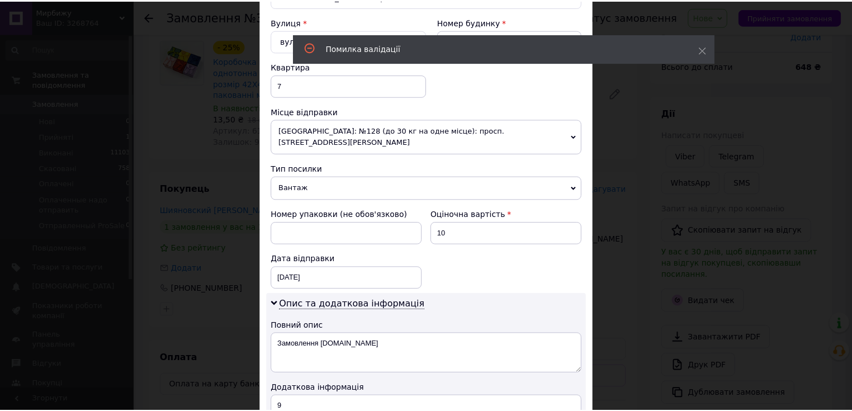
scroll to position [518, 0]
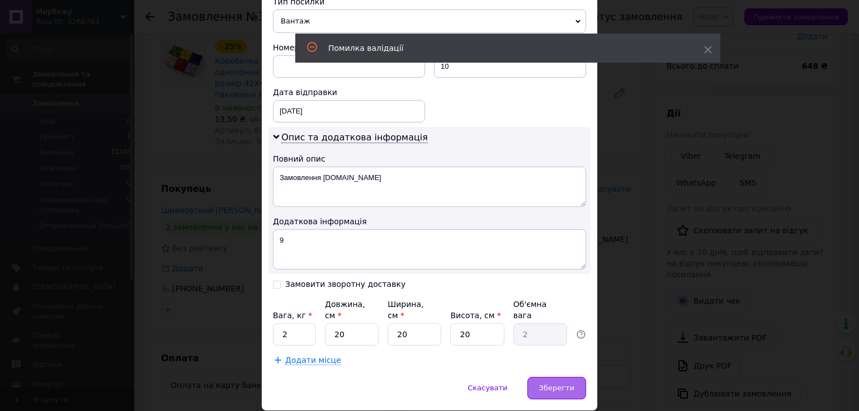
click at [549, 383] on span "Зберегти" at bounding box center [556, 387] width 35 height 8
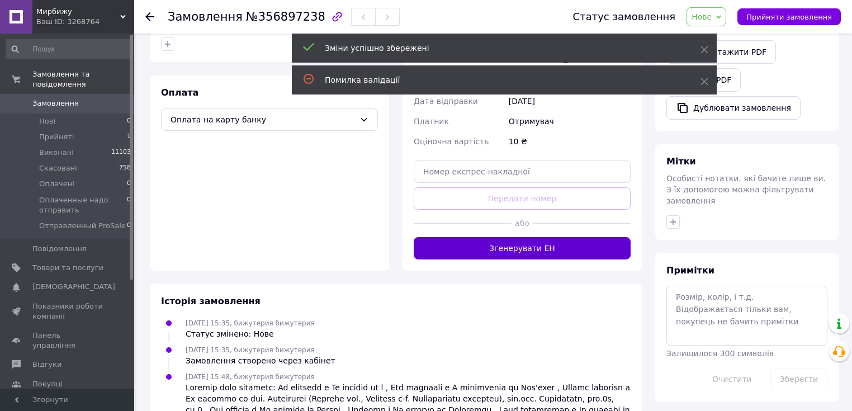
click at [550, 237] on button "Згенерувати ЕН" at bounding box center [522, 248] width 217 height 22
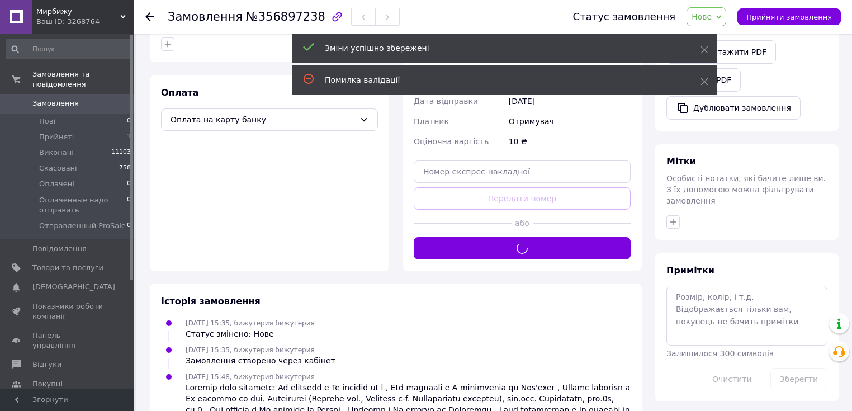
scroll to position [176, 0]
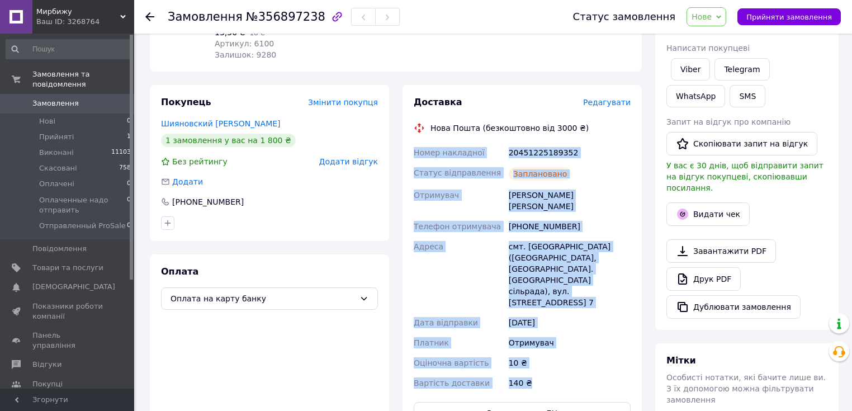
drag, startPoint x: 410, startPoint y: 149, endPoint x: 577, endPoint y: 335, distance: 249.8
click at [579, 349] on div "Доставка Редагувати Нова Пошта (безкоштовно від 3000 ₴) Номер накладної 2045122…" at bounding box center [522, 260] width 239 height 351
copy div "Номер накладної 20451225189352 Статус відправлення Заплановано Отримувач Шиянов…"
click at [783, 9] on button "Прийняти замовлення" at bounding box center [788, 16] width 103 height 17
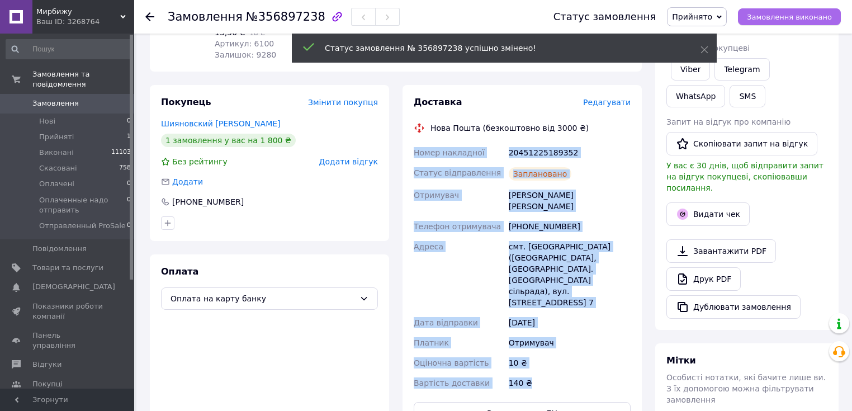
click at [782, 20] on span "Замовлення виконано" at bounding box center [789, 17] width 85 height 8
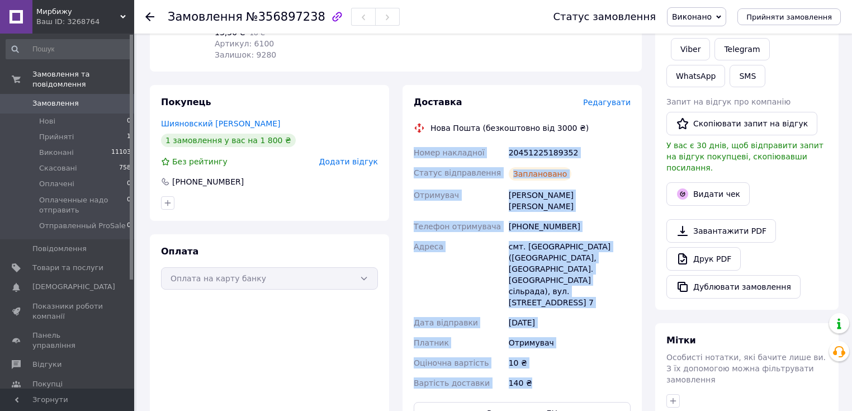
scroll to position [0, 0]
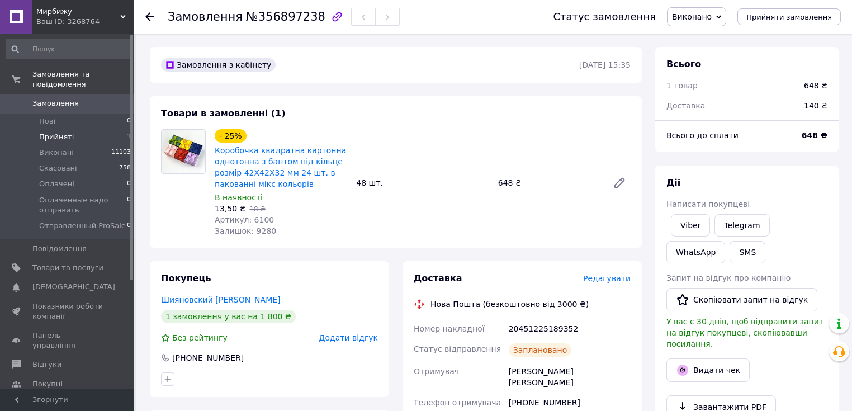
click at [122, 129] on li "Прийняті 1" at bounding box center [69, 137] width 138 height 16
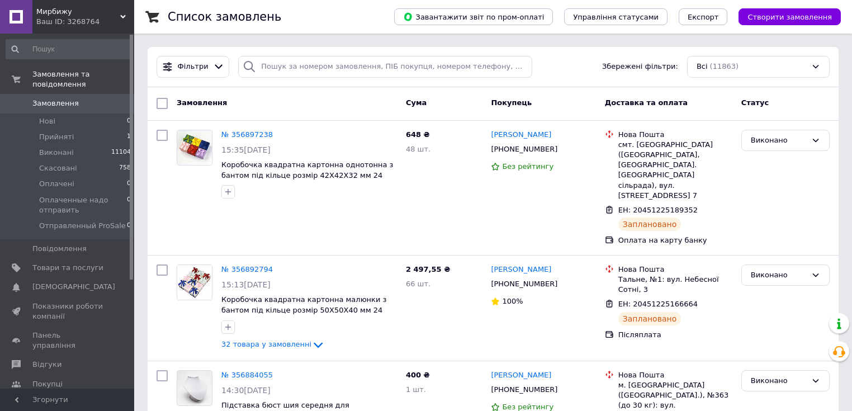
scroll to position [268, 0]
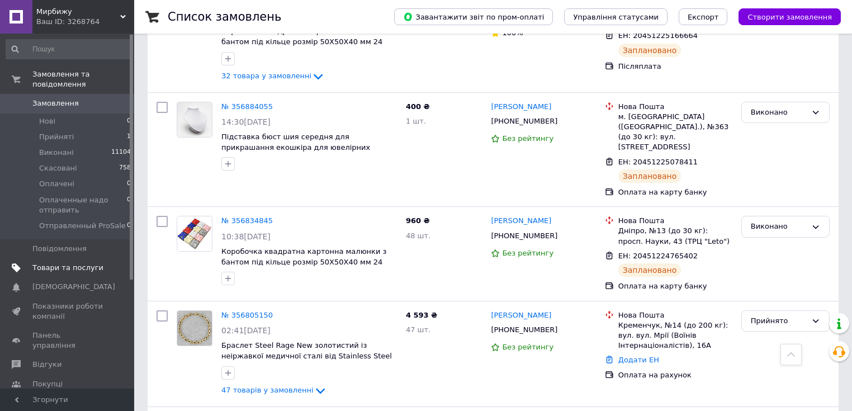
click at [89, 263] on span "Товари та послуги" at bounding box center [67, 268] width 71 height 10
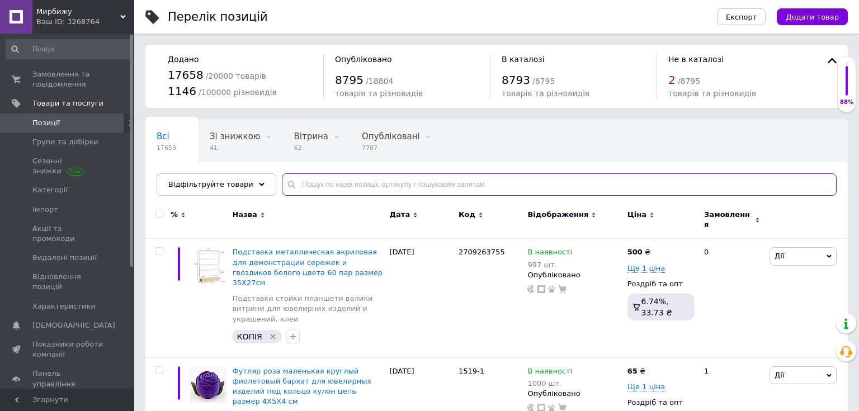
click at [483, 185] on input "text" at bounding box center [559, 184] width 555 height 22
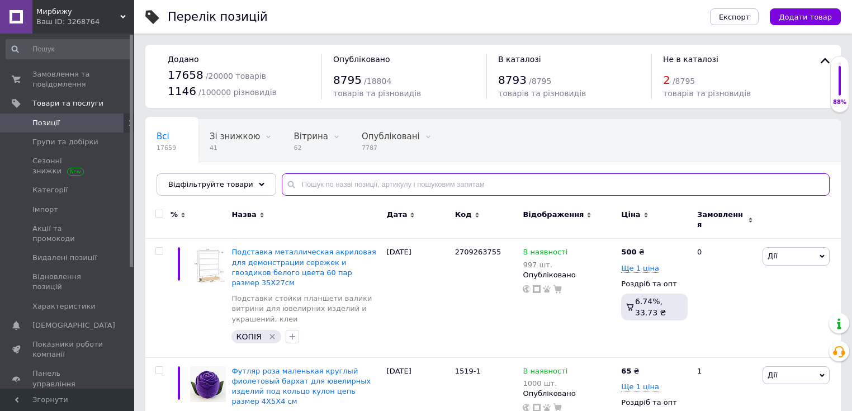
paste input "2166986966"
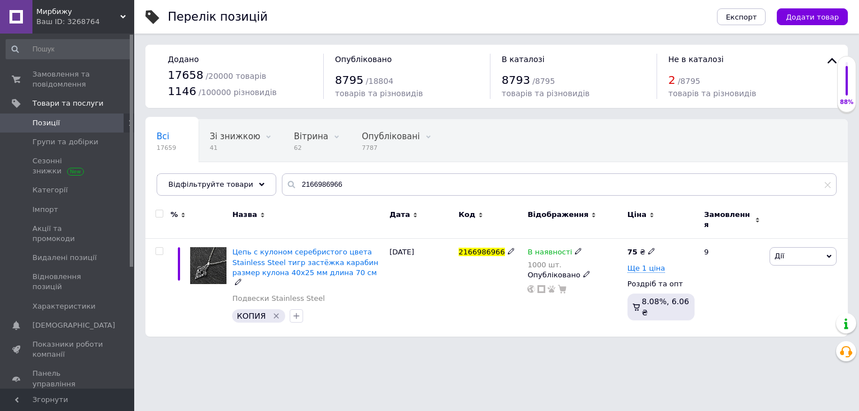
click at [803, 250] on span "Дії" at bounding box center [802, 256] width 67 height 18
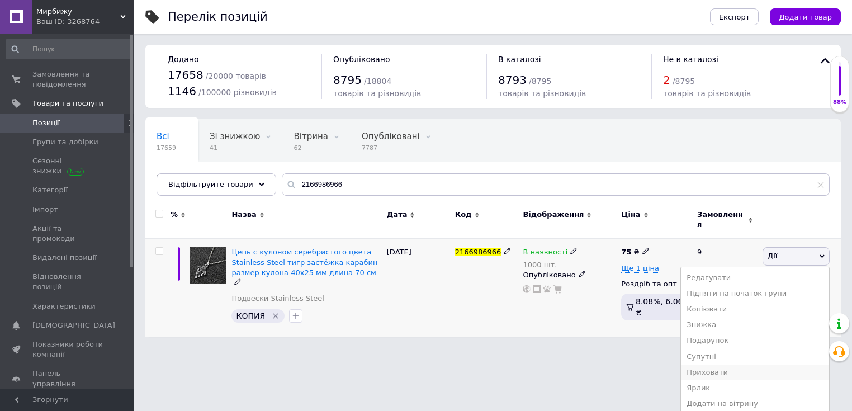
click at [756, 369] on li "Приховати" at bounding box center [755, 372] width 148 height 16
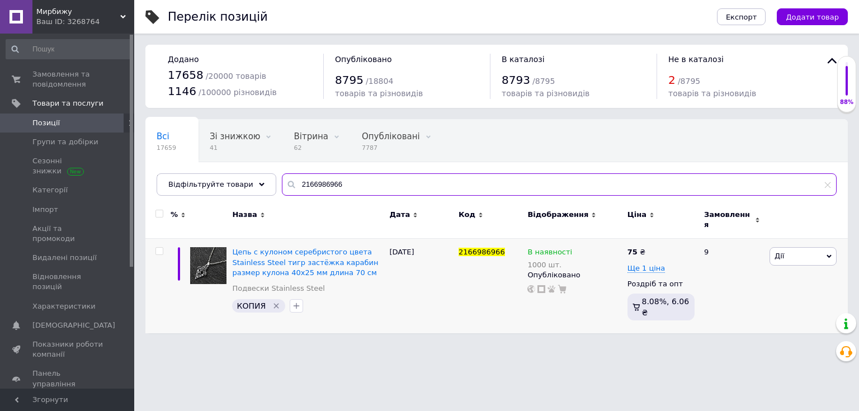
drag, startPoint x: 361, startPoint y: 186, endPoint x: 162, endPoint y: 202, distance: 199.6
click at [169, 201] on div "Всі 17659 Зі знижкою 41 Видалити Редагувати Вітрина 62 Видалити Редагувати Опуб…" at bounding box center [496, 226] width 702 height 214
paste input "7669083"
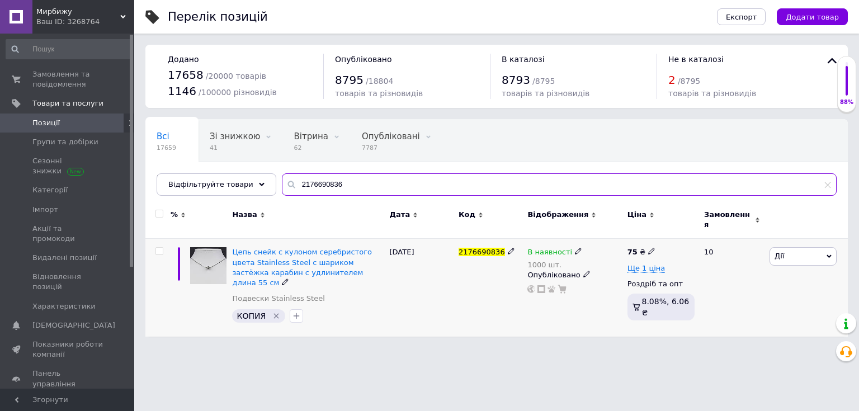
type input "2176690836"
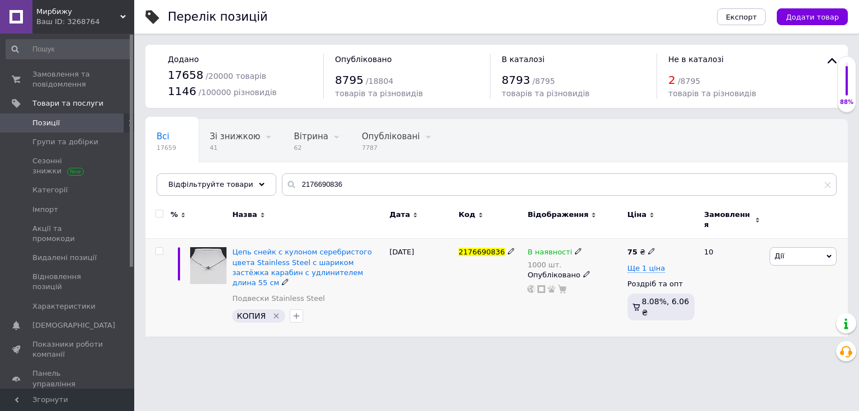
click at [805, 247] on span "Дії" at bounding box center [802, 256] width 67 height 18
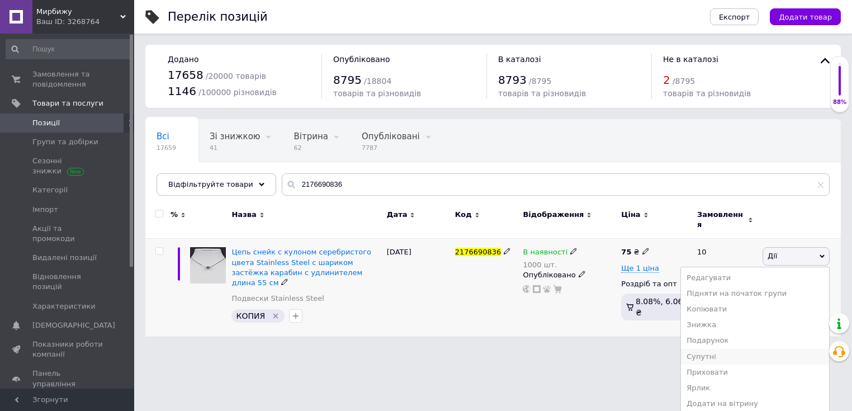
scroll to position [28, 0]
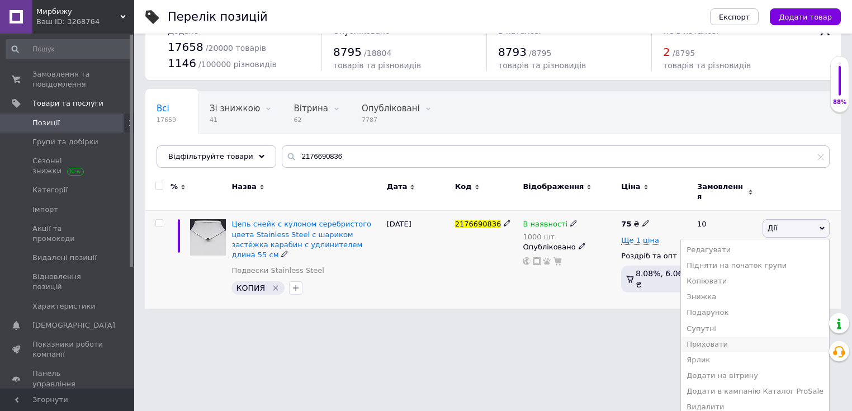
click at [740, 337] on li "Приховати" at bounding box center [755, 345] width 148 height 16
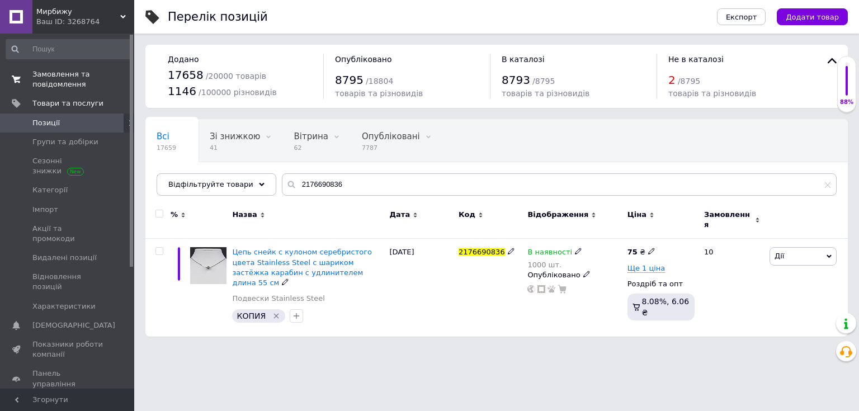
click at [98, 74] on span "Замовлення та повідомлення" at bounding box center [67, 79] width 71 height 20
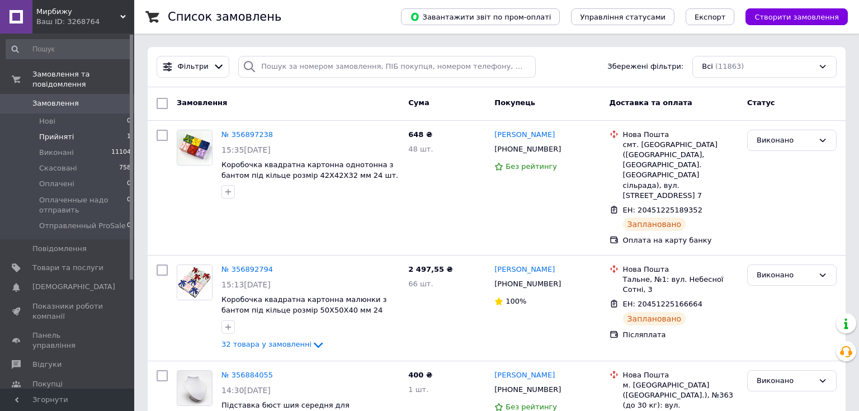
click at [87, 129] on li "Прийняті 1" at bounding box center [69, 137] width 138 height 16
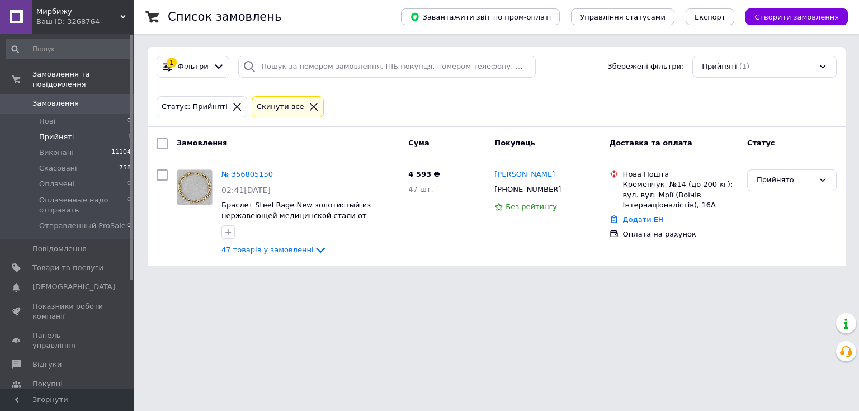
drag, startPoint x: 61, startPoint y: 91, endPoint x: 105, endPoint y: 409, distance: 321.1
click at [61, 98] on span "Замовлення" at bounding box center [55, 103] width 46 height 10
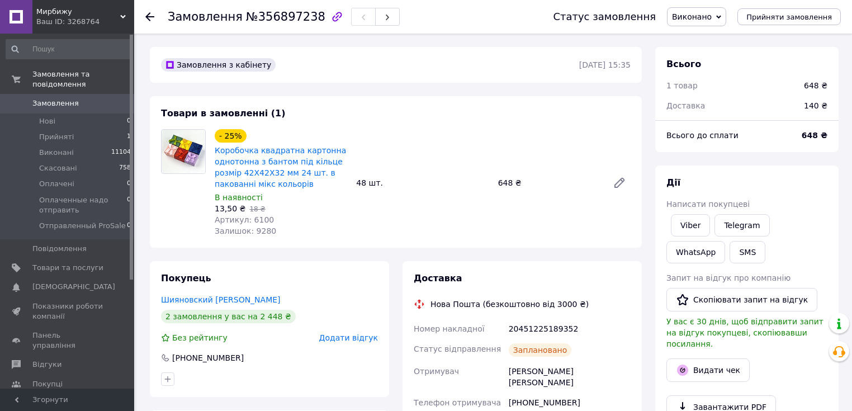
scroll to position [268, 0]
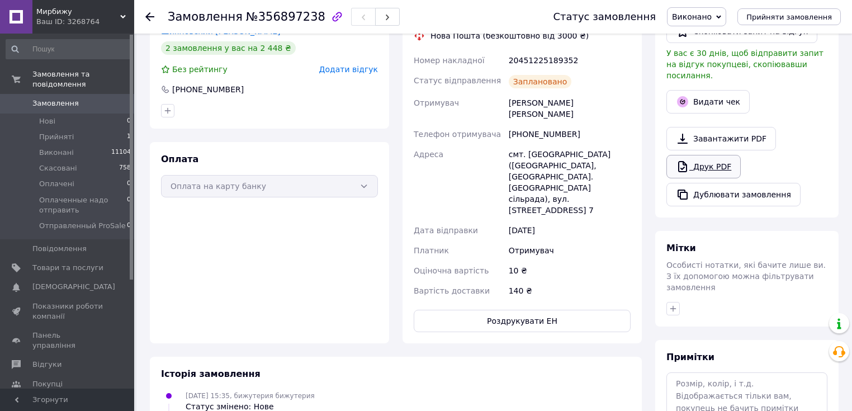
click at [713, 157] on link "Друк PDF" at bounding box center [703, 166] width 74 height 23
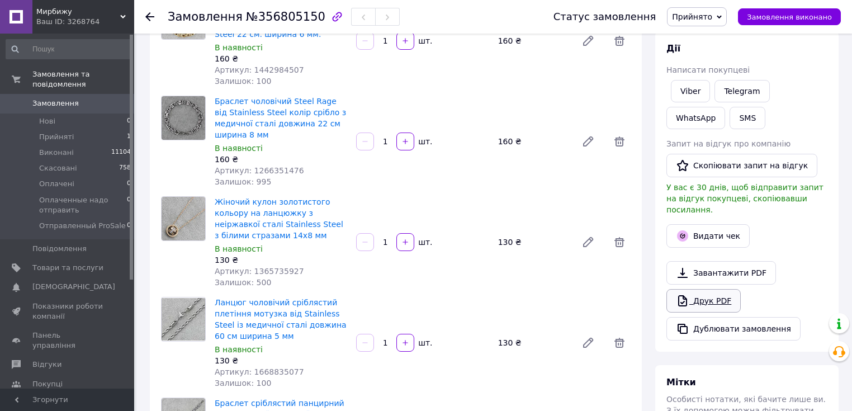
click at [720, 292] on link "Друк PDF" at bounding box center [703, 300] width 74 height 23
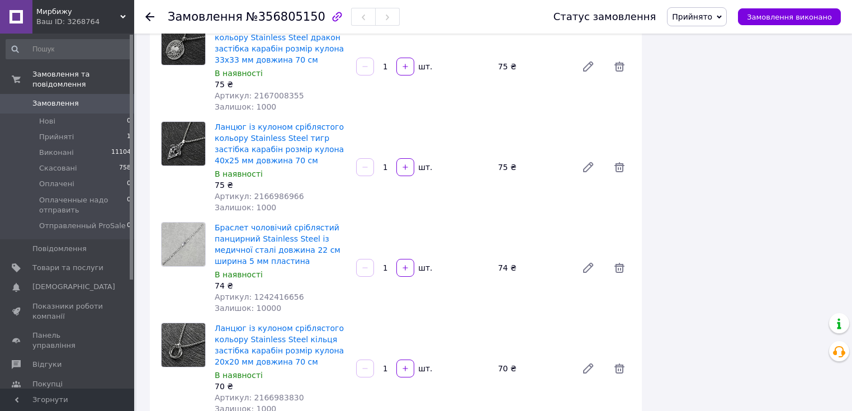
scroll to position [4357, 0]
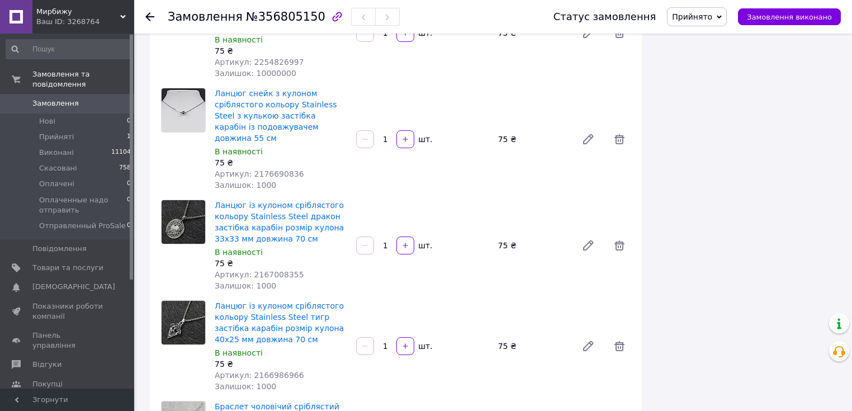
click at [257, 371] on span "Артикул: 2166986966" at bounding box center [259, 375] width 89 height 9
copy span "2166986966"
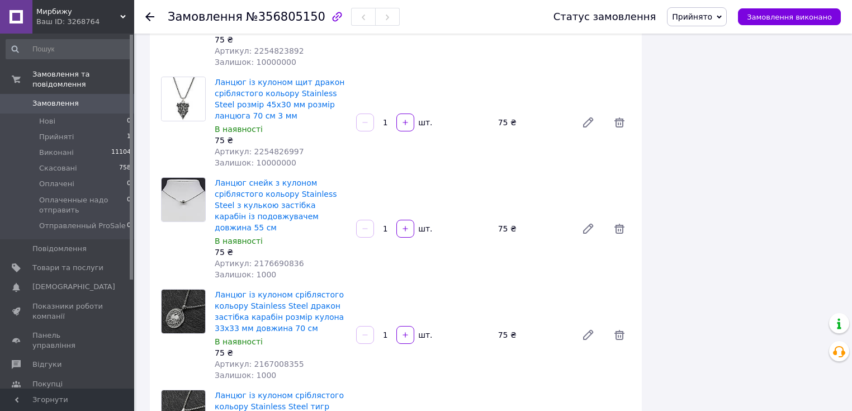
click at [268, 259] on span "Артикул: 2176690836" at bounding box center [259, 263] width 89 height 9
copy span "2176690836"
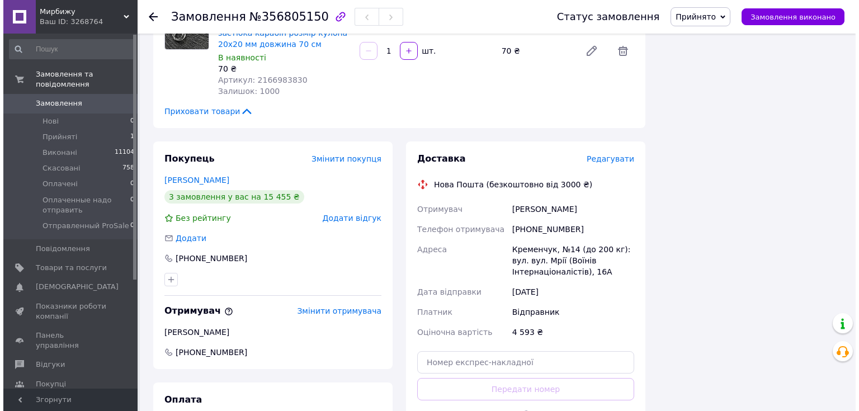
scroll to position [4719, 0]
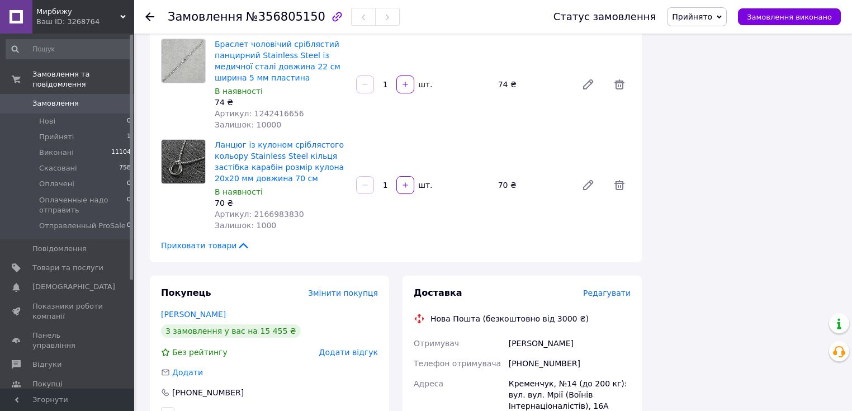
click at [607, 288] on span "Редагувати" at bounding box center [607, 292] width 48 height 9
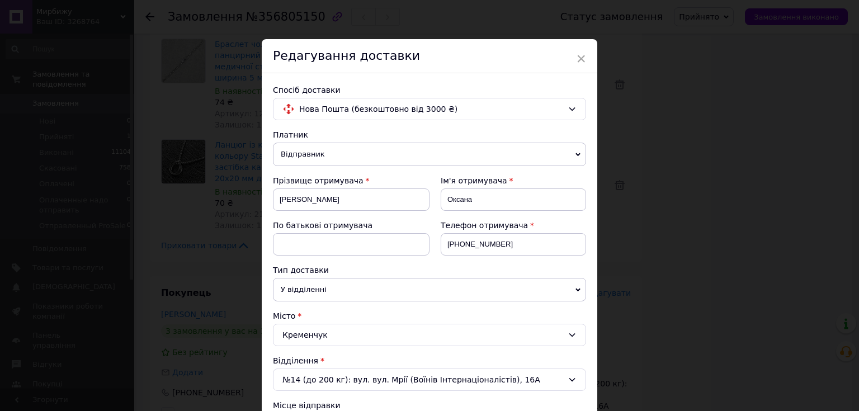
scroll to position [224, 0]
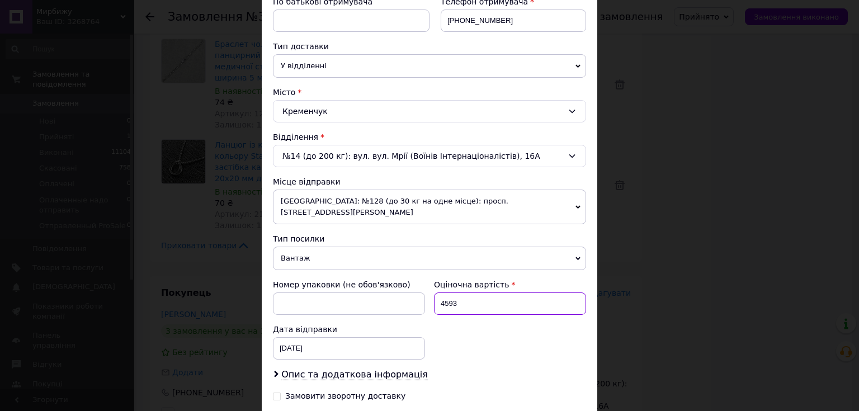
click at [467, 297] on input "4593" at bounding box center [510, 303] width 152 height 22
click at [467, 292] on input "4593" at bounding box center [510, 303] width 152 height 22
type input "4"
type input "10"
click at [432, 368] on div "Опис та додаткова інформація" at bounding box center [429, 374] width 313 height 13
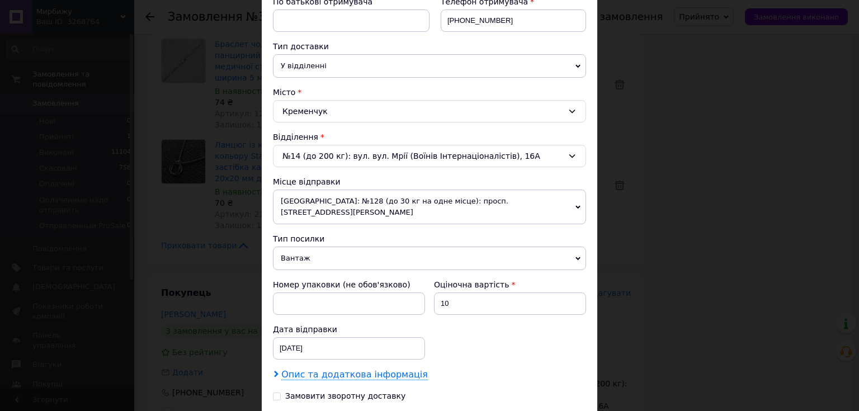
click at [377, 369] on span "Опис та додаткова інформація" at bounding box center [354, 374] width 146 height 11
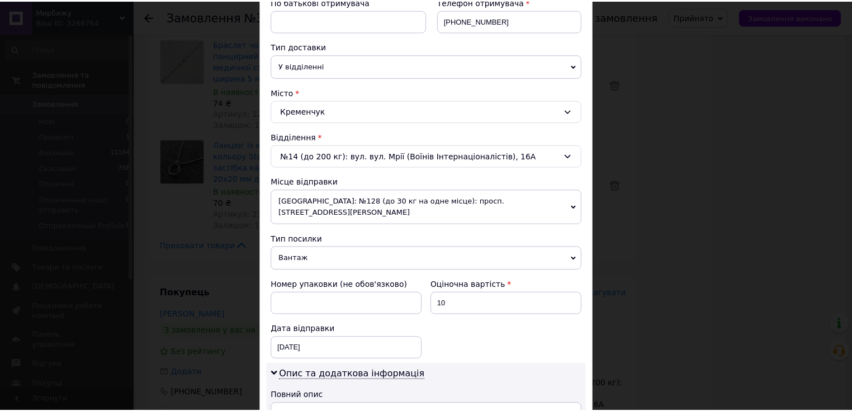
scroll to position [447, 0]
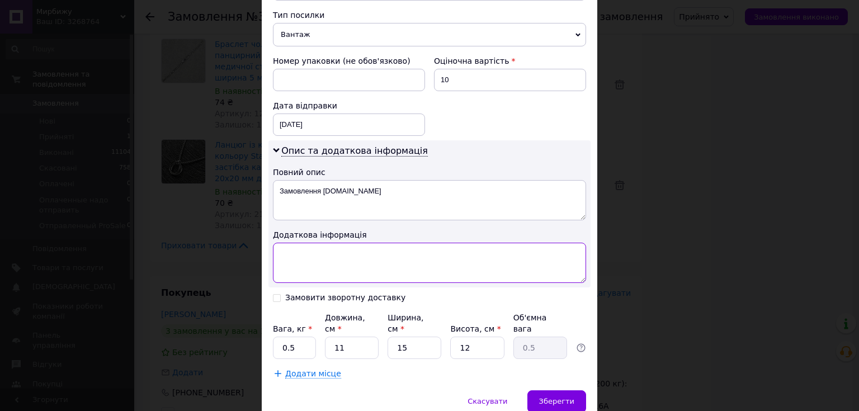
click at [441, 250] on textarea at bounding box center [429, 263] width 313 height 40
type textarea "10"
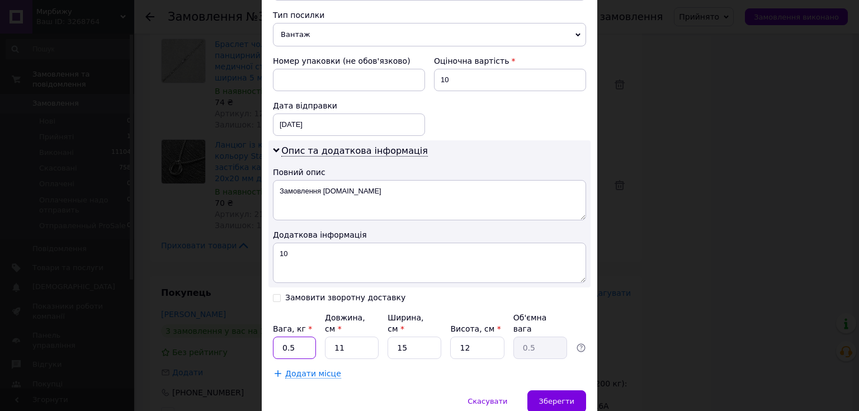
click at [296, 337] on input "0.5" at bounding box center [294, 348] width 43 height 22
type input "0"
type input "2"
drag, startPoint x: 344, startPoint y: 311, endPoint x: 351, endPoint y: 311, distance: 6.1
click at [351, 337] on input "11" at bounding box center [352, 348] width 54 height 22
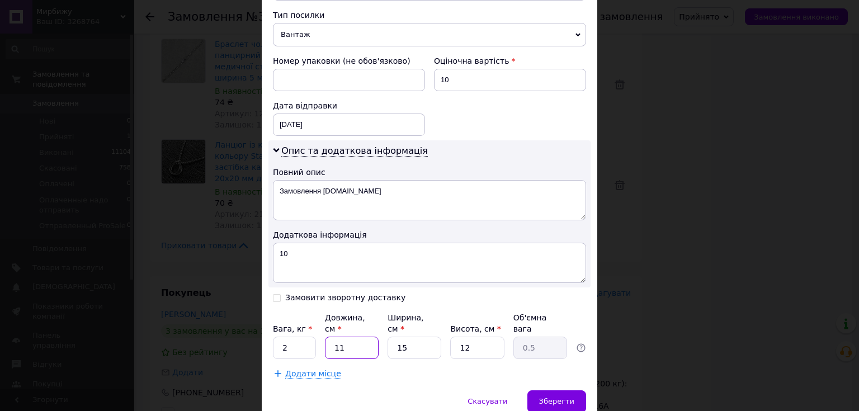
type input "1"
type input "0.1"
type input "2"
type input "0.1"
type input "20"
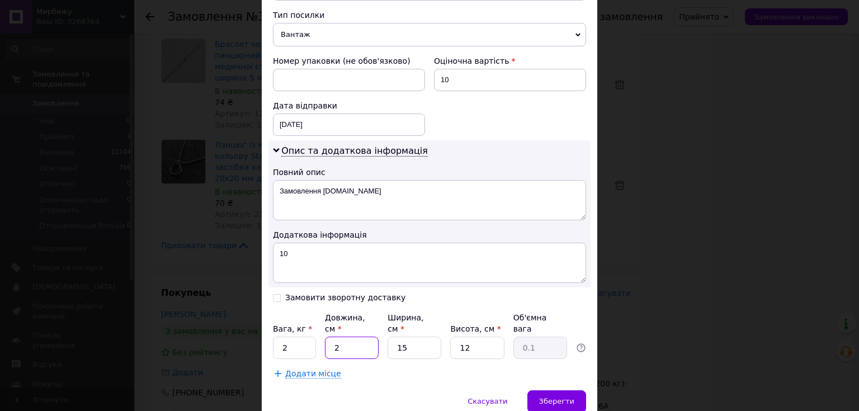
type input "0.9"
type input "20"
click at [408, 337] on input "15" at bounding box center [414, 348] width 54 height 22
type input "1"
type input "0.1"
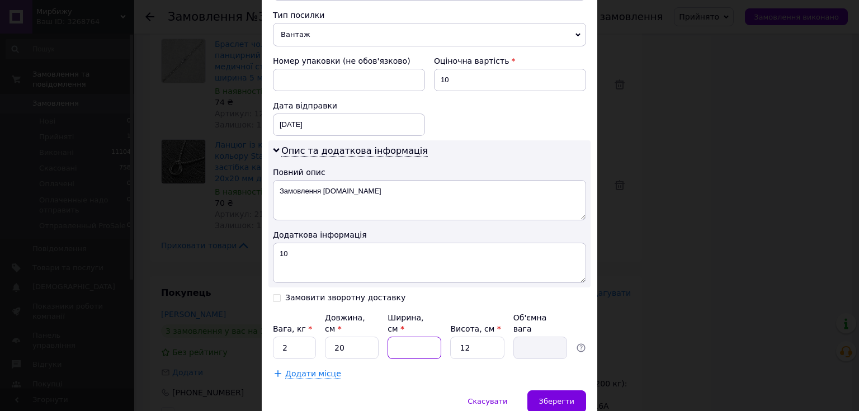
type input "2"
type input "0.12"
type input "20"
type input "1.2"
type input "20"
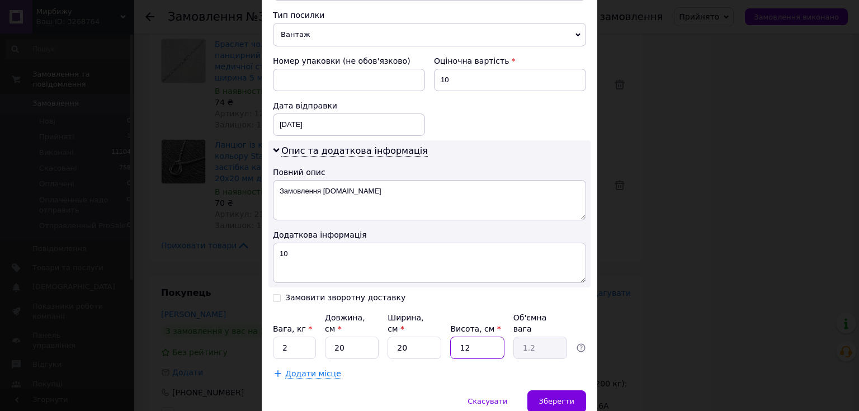
click at [477, 337] on input "12" at bounding box center [477, 348] width 54 height 22
type input "1"
type input "0.1"
type input "2"
type input "0.2"
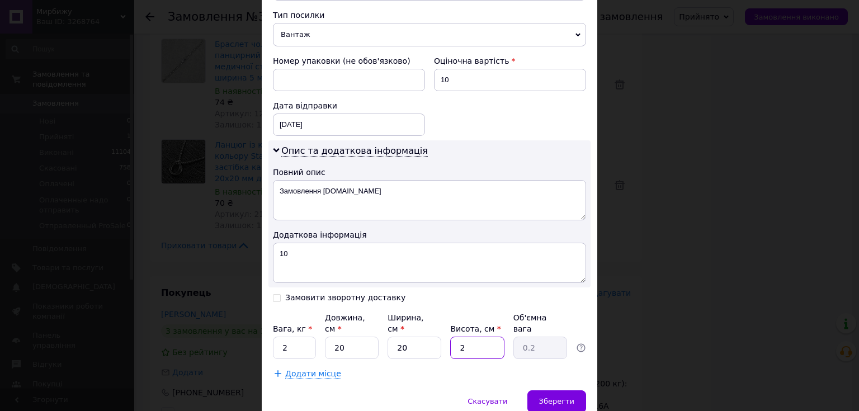
type input "20"
type input "2"
type input "20"
click at [571, 397] on span "Зберегти" at bounding box center [556, 401] width 35 height 8
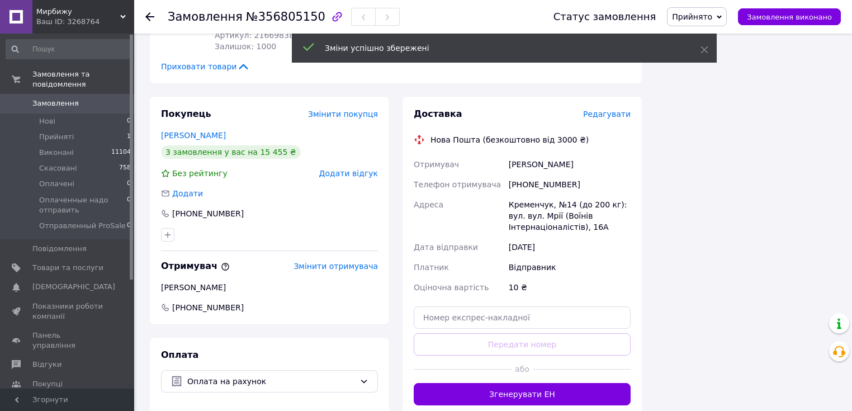
click at [548, 383] on button "Згенерувати ЕН" at bounding box center [522, 394] width 217 height 22
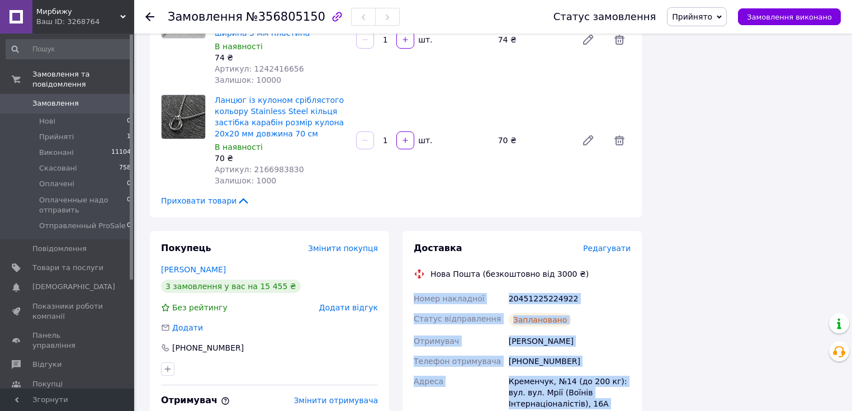
drag, startPoint x: 409, startPoint y: 147, endPoint x: 585, endPoint y: 347, distance: 266.2
click at [586, 348] on div "Доставка Редагувати Нова Пошта (безкоштовно від 3000 ₴) Номер накладної 2045122…" at bounding box center [522, 384] width 239 height 307
copy div "Номер накладної 20451225224922 Статус відправлення Замовлення в обробці Отримув…"
click at [785, 18] on span "Замовлення виконано" at bounding box center [789, 17] width 85 height 8
